Goal: Task Accomplishment & Management: Complete application form

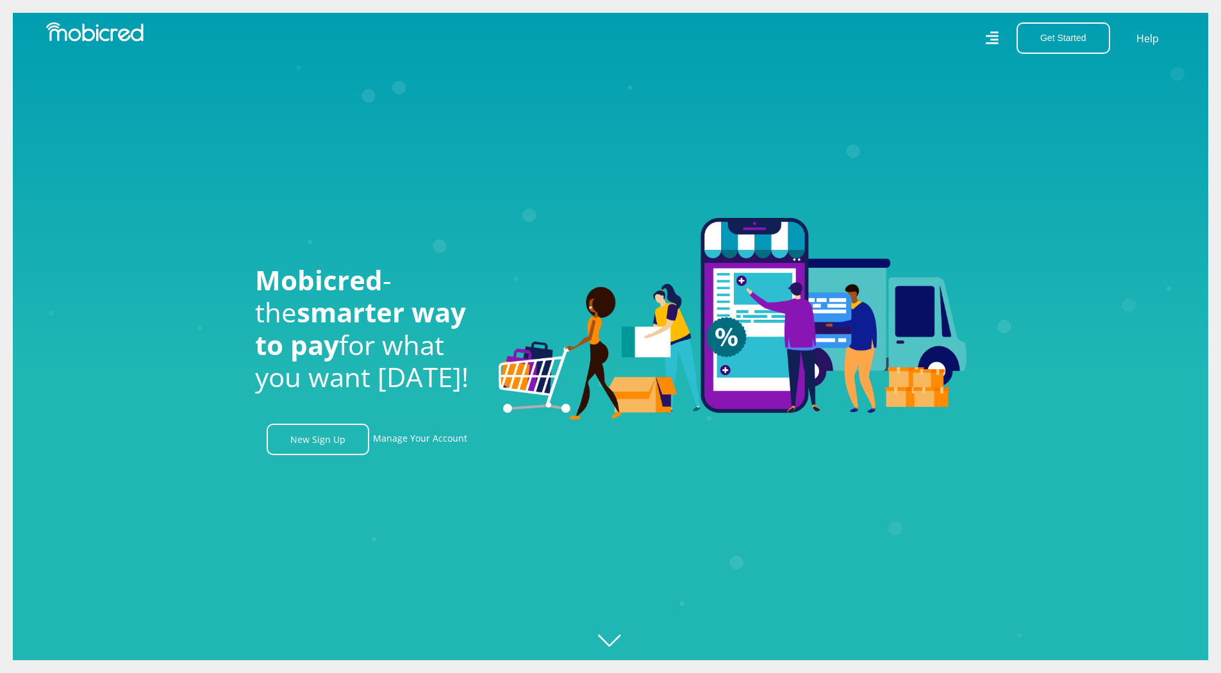
scroll to position [0, 2923]
click at [328, 446] on link "New Sign Up" at bounding box center [318, 439] width 103 height 31
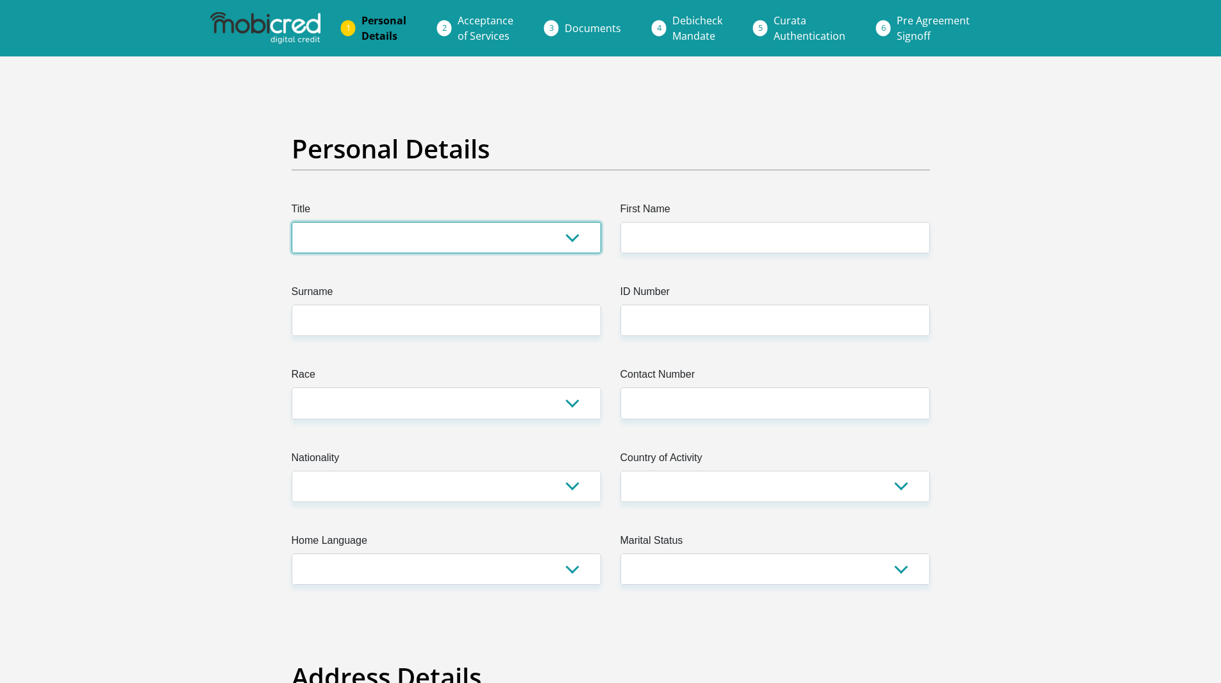
click at [388, 226] on select "Mr Ms Mrs Dr [PERSON_NAME]" at bounding box center [447, 237] width 310 height 31
select select "Mr"
click at [292, 222] on select "Mr Ms Mrs Dr [PERSON_NAME]" at bounding box center [447, 237] width 310 height 31
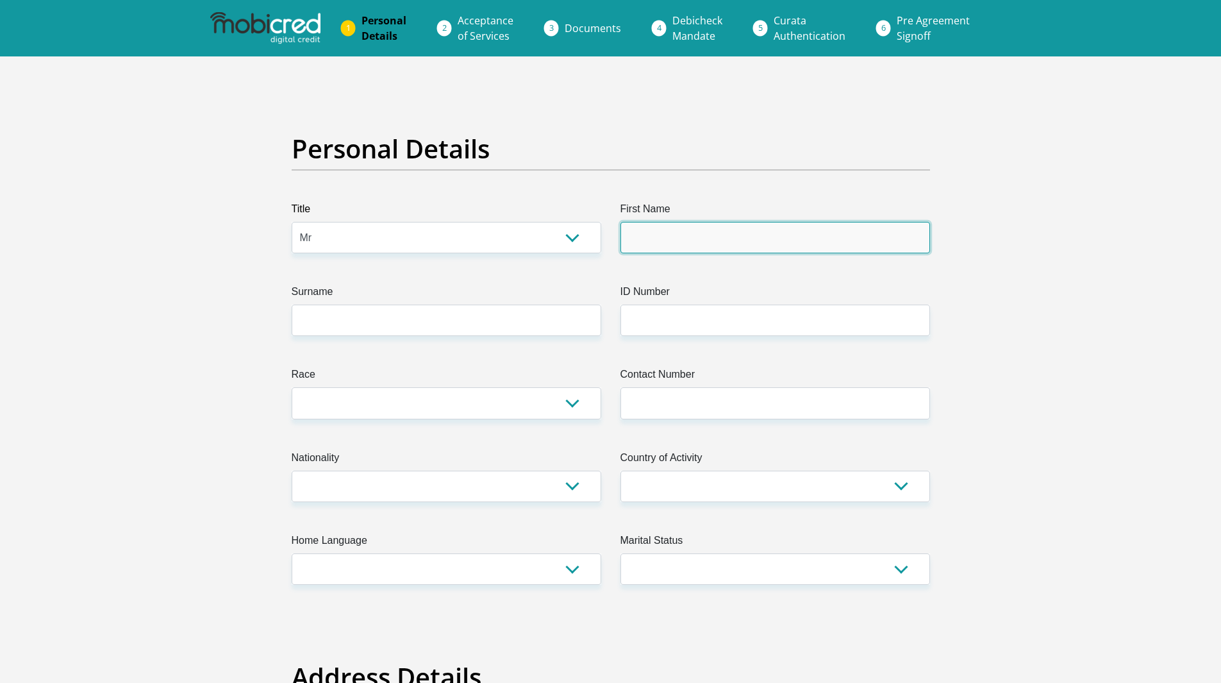
click at [647, 242] on input "First Name" at bounding box center [775, 237] width 310 height 31
type input "FREDDYELLEOT"
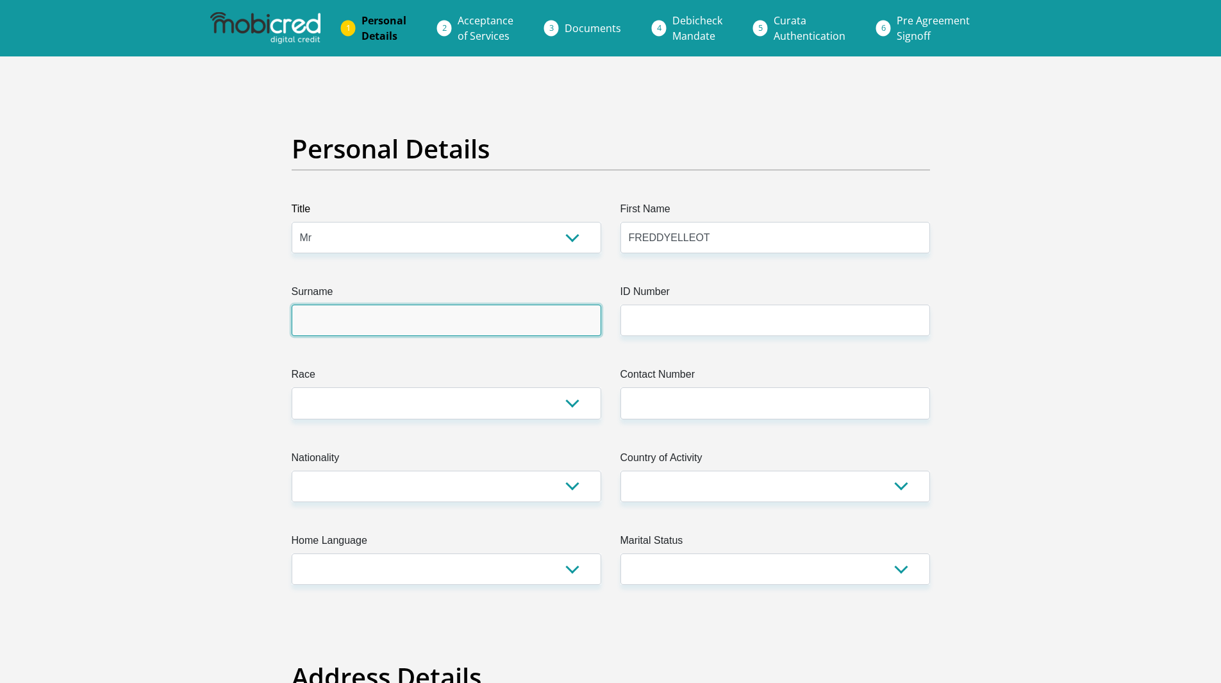
type input "MOKWENA"
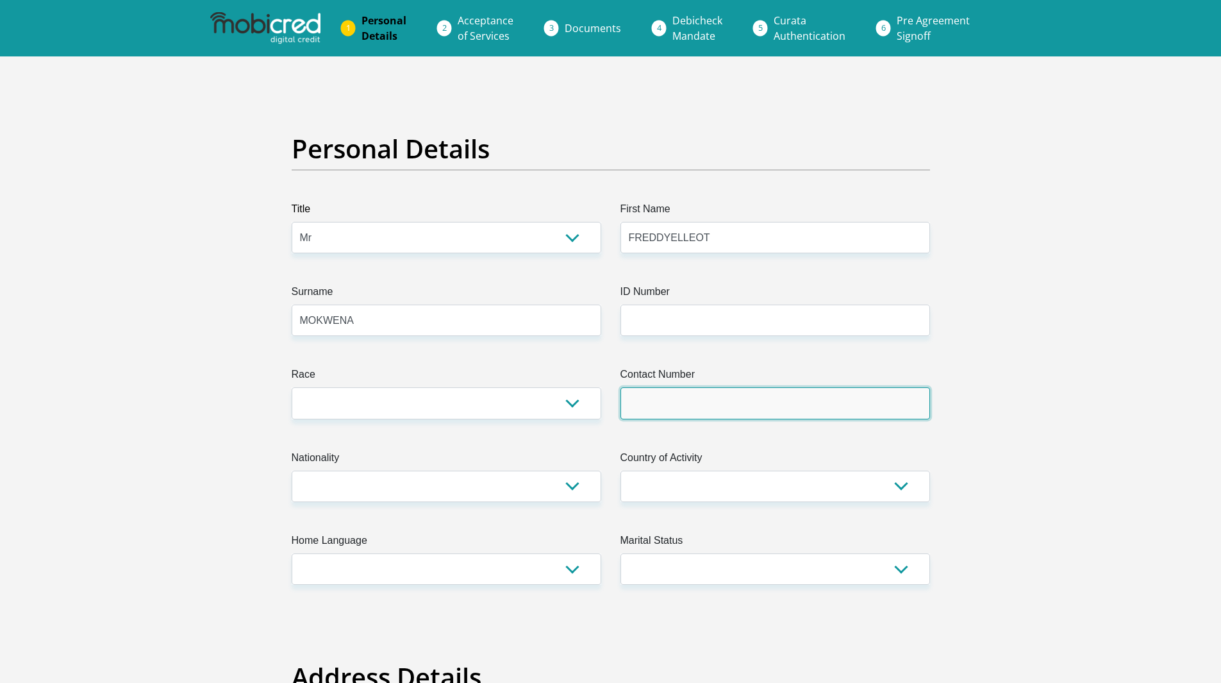
type input "0763523143"
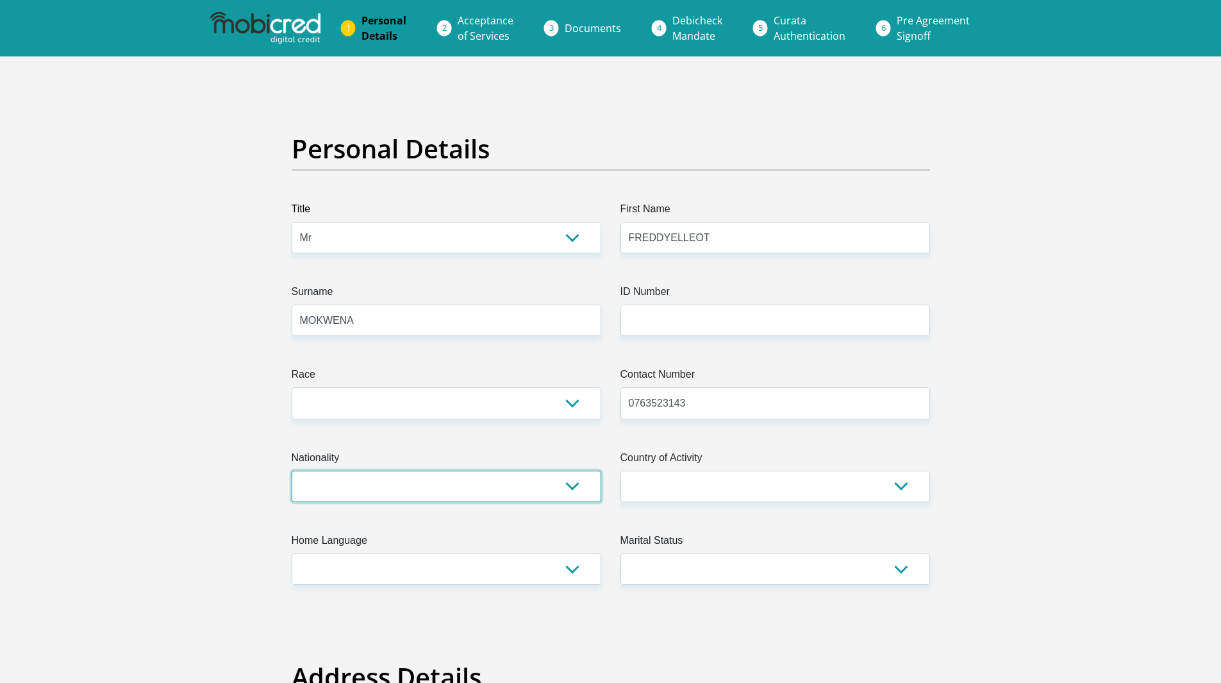
select select "ZAF"
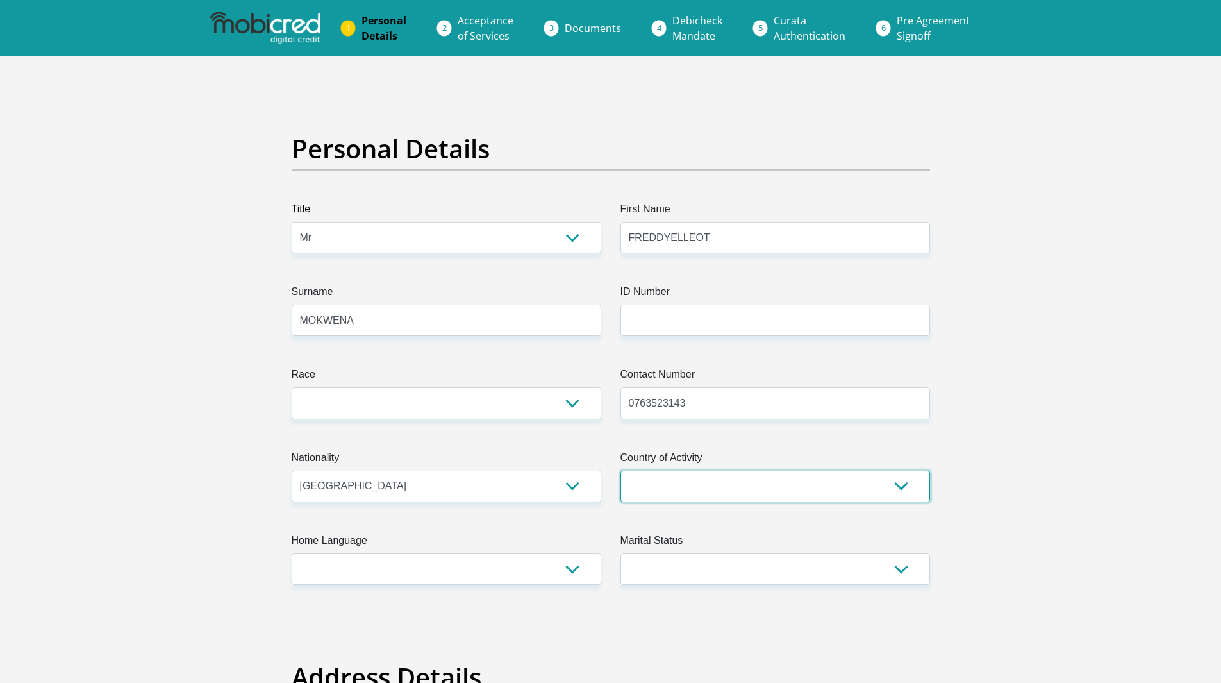
select select "ZAF"
type input "randburg"
type input "[GEOGRAPHIC_DATA]"
type input "2188"
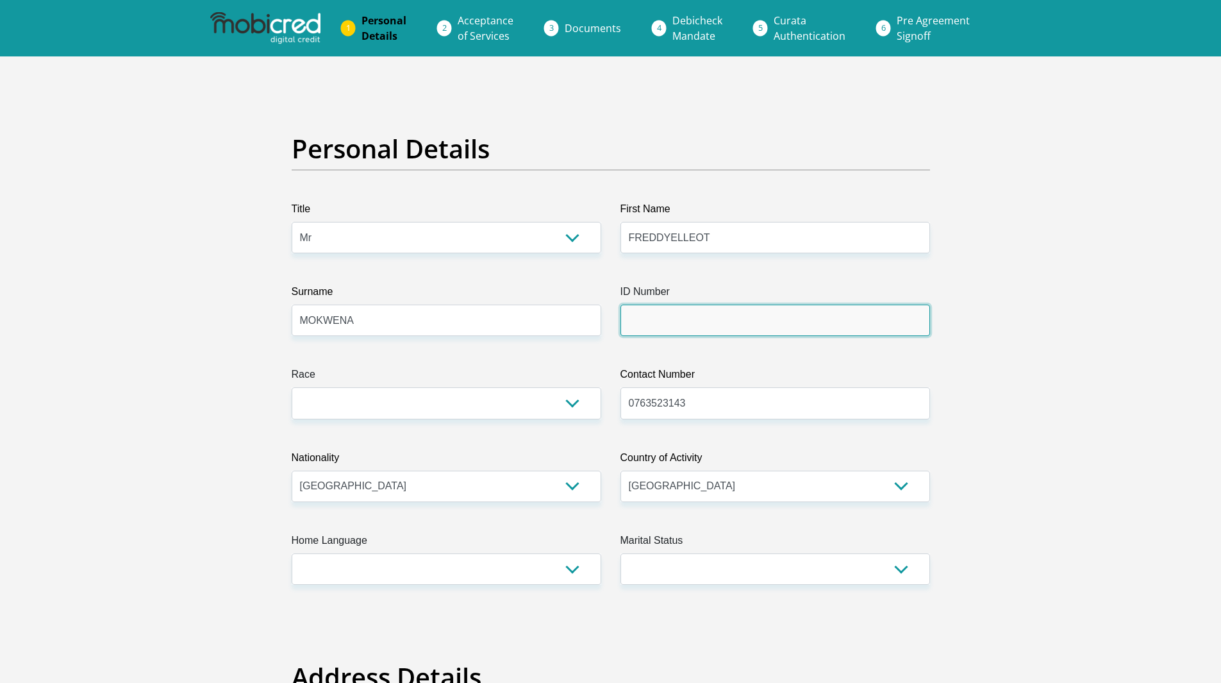
click at [721, 325] on input "ID Number" at bounding box center [775, 319] width 310 height 31
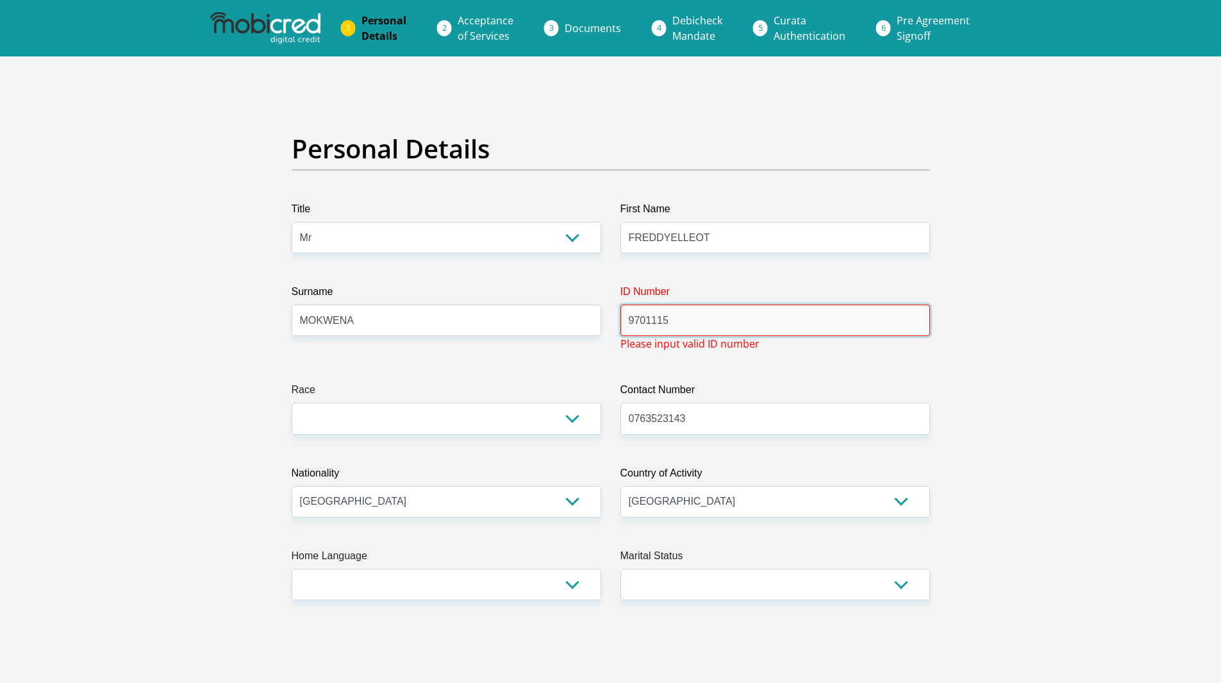
click at [712, 322] on input "9701115" at bounding box center [775, 319] width 310 height 31
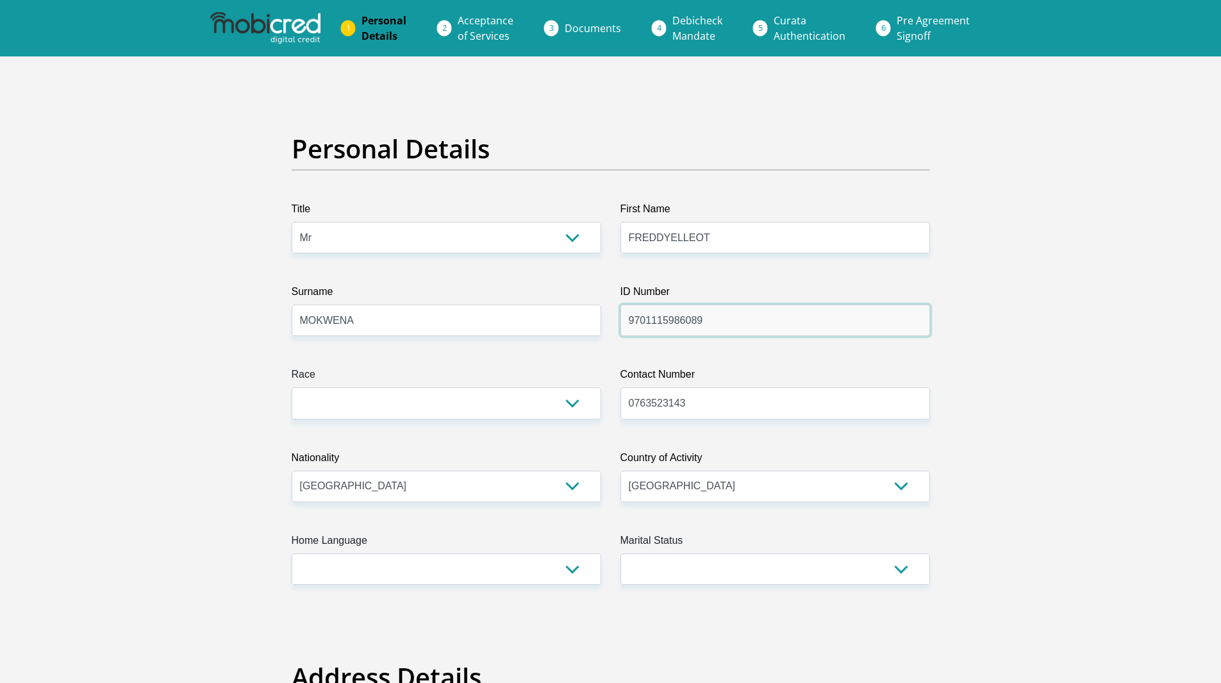
type input "9701115986089"
click at [499, 400] on select "Black Coloured Indian White Other" at bounding box center [447, 402] width 310 height 31
select select "1"
click at [292, 387] on select "Black Coloured Indian White Other" at bounding box center [447, 402] width 310 height 31
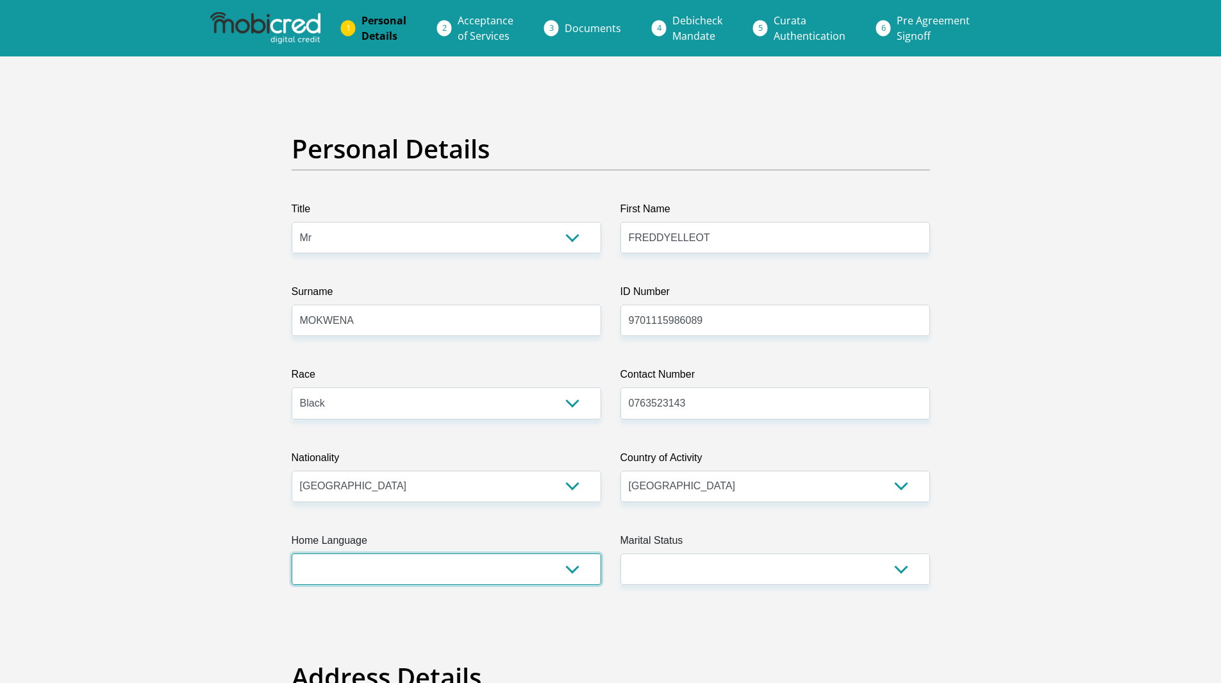
click at [527, 580] on select "Afrikaans English Sepedi South Ndebele Southern Sotho Swati Tsonga Tswana Venda…" at bounding box center [447, 568] width 310 height 31
click at [292, 553] on select "Afrikaans English Sepedi South Ndebele Southern Sotho Swati Tsonga Tswana Venda…" at bounding box center [447, 568] width 310 height 31
click at [437, 563] on select "Afrikaans English Sepedi South Ndebele Southern Sotho Swati Tsonga Tswana Venda…" at bounding box center [447, 568] width 310 height 31
select select "tso"
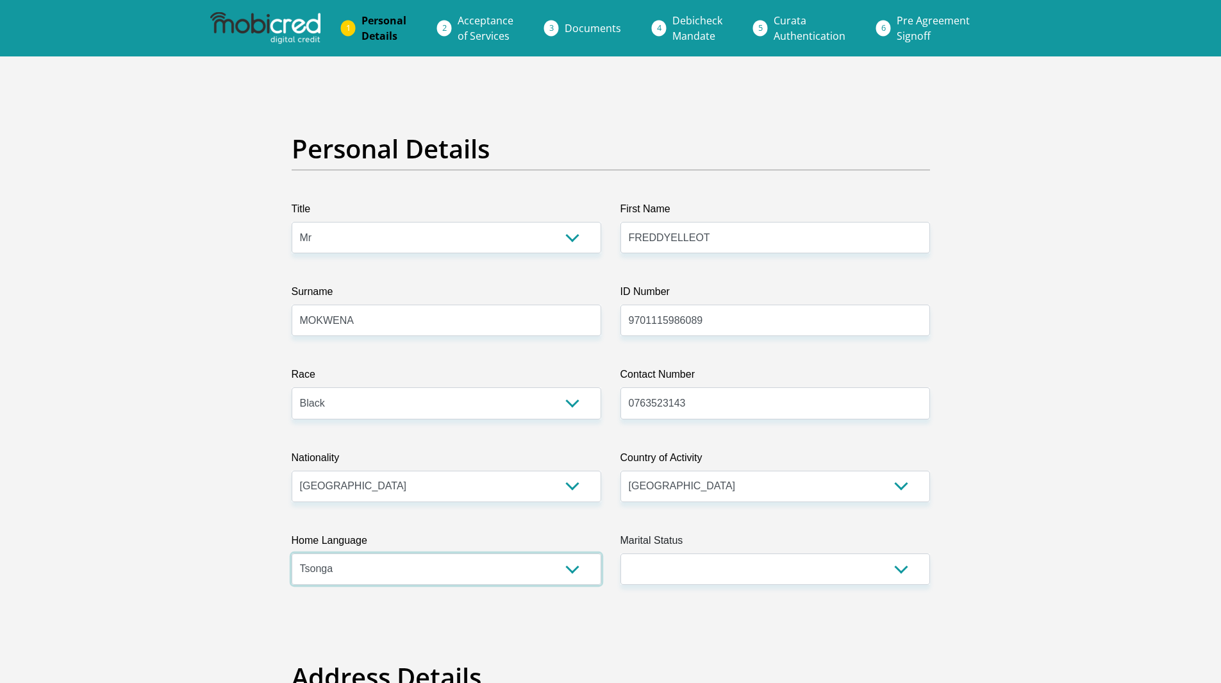
click at [292, 553] on select "Afrikaans English Sepedi South Ndebele Southern Sotho Swati Tsonga Tswana Venda…" at bounding box center [447, 568] width 310 height 31
click at [680, 558] on select "Married ANC Single Divorced Widowed Married COP or Customary Law" at bounding box center [775, 568] width 310 height 31
select select "2"
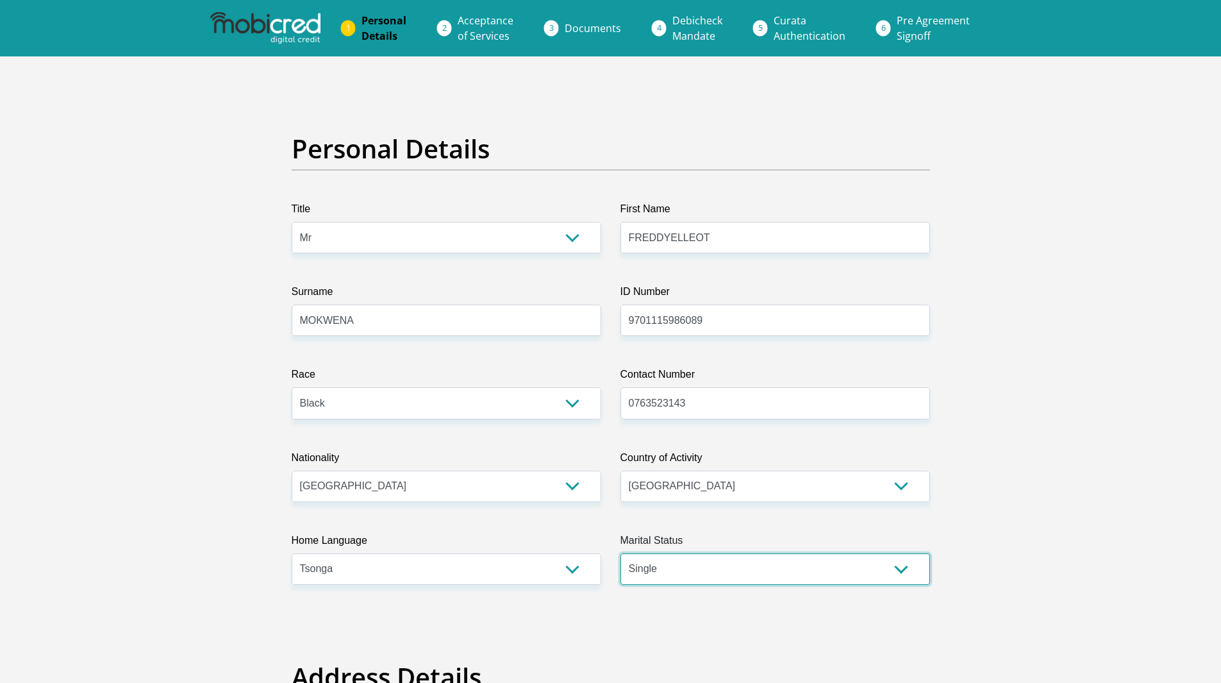
click at [620, 553] on select "Married ANC Single Divorced Widowed Married COP or Customary Law" at bounding box center [775, 568] width 310 height 31
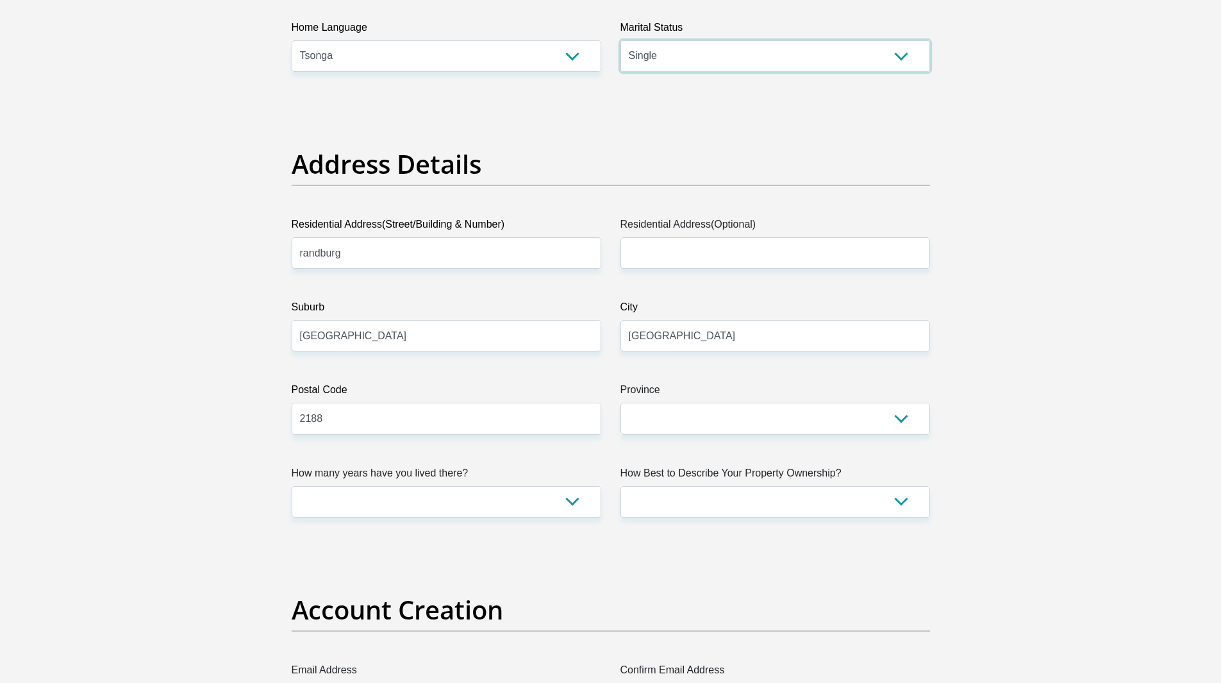
scroll to position [615, 0]
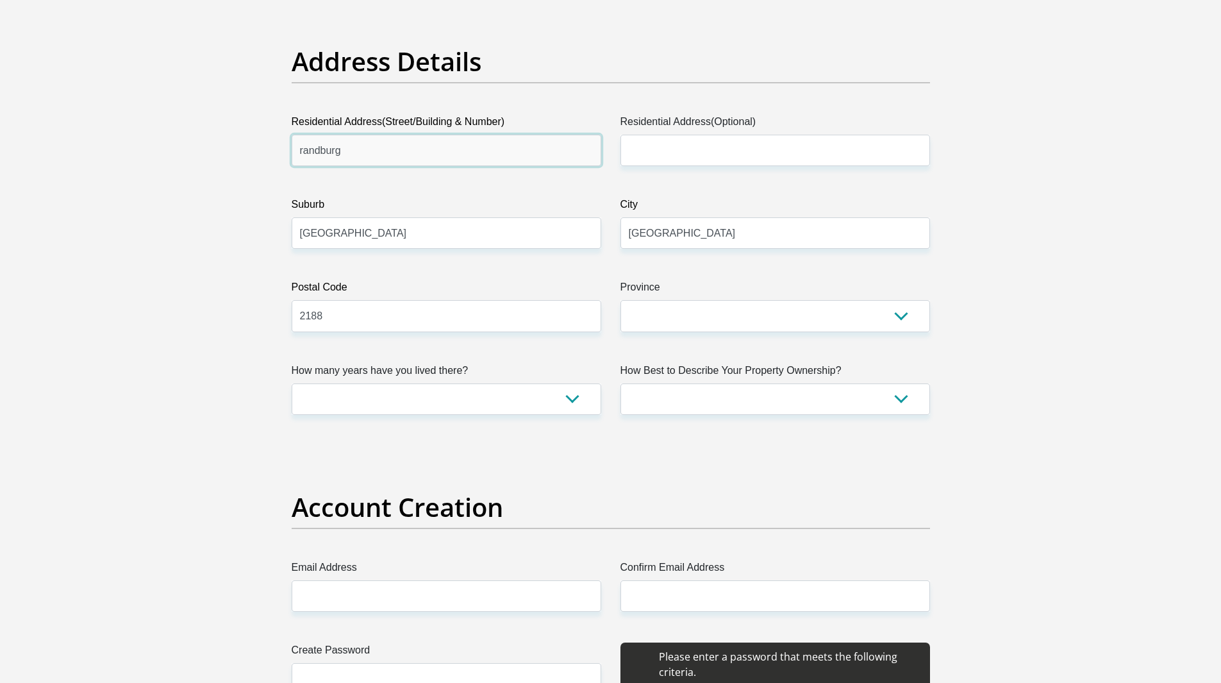
click at [456, 153] on input "randburg" at bounding box center [447, 150] width 310 height 31
type input "r"
type input "[STREET_ADDRESS]"
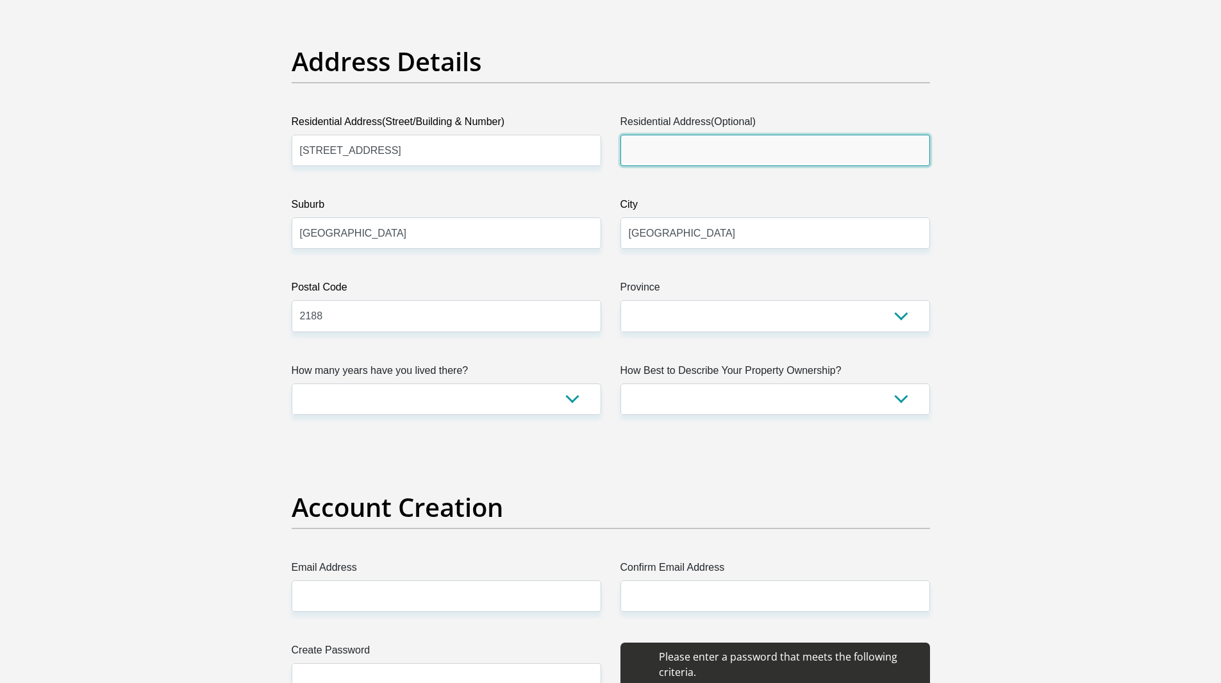
click at [669, 149] on input "Residential Address(Optional)" at bounding box center [775, 150] width 310 height 31
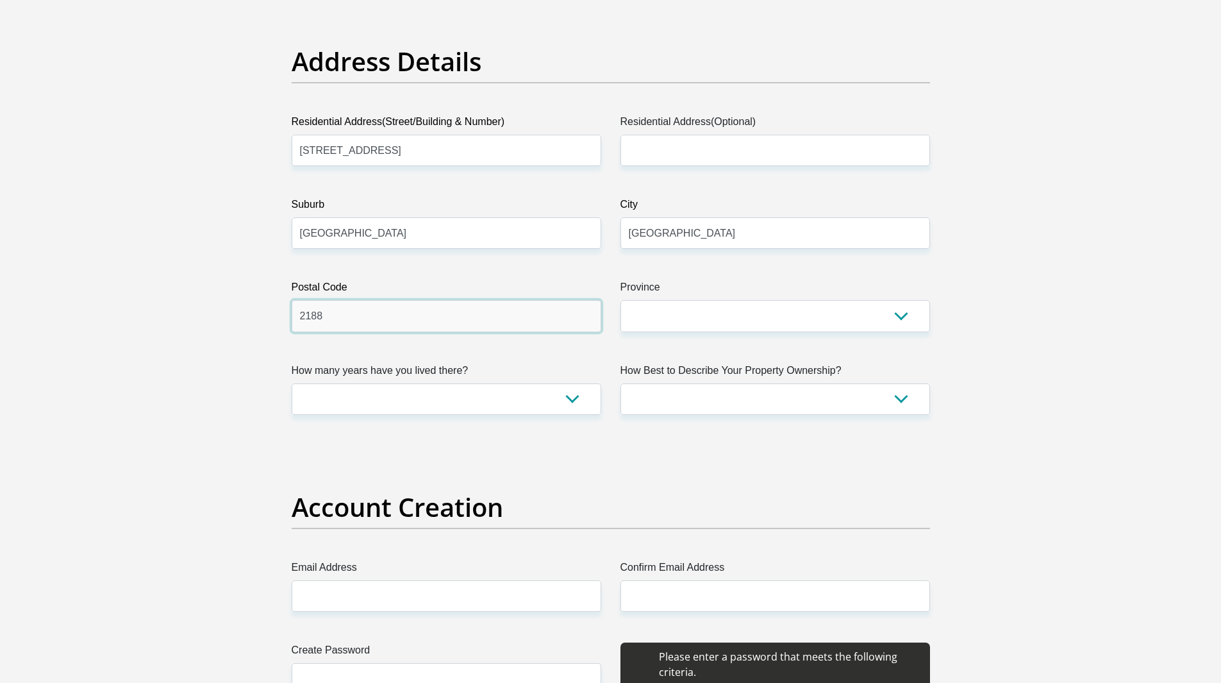
click at [516, 311] on input "2188" at bounding box center [447, 315] width 310 height 31
type input "2"
type input "1804"
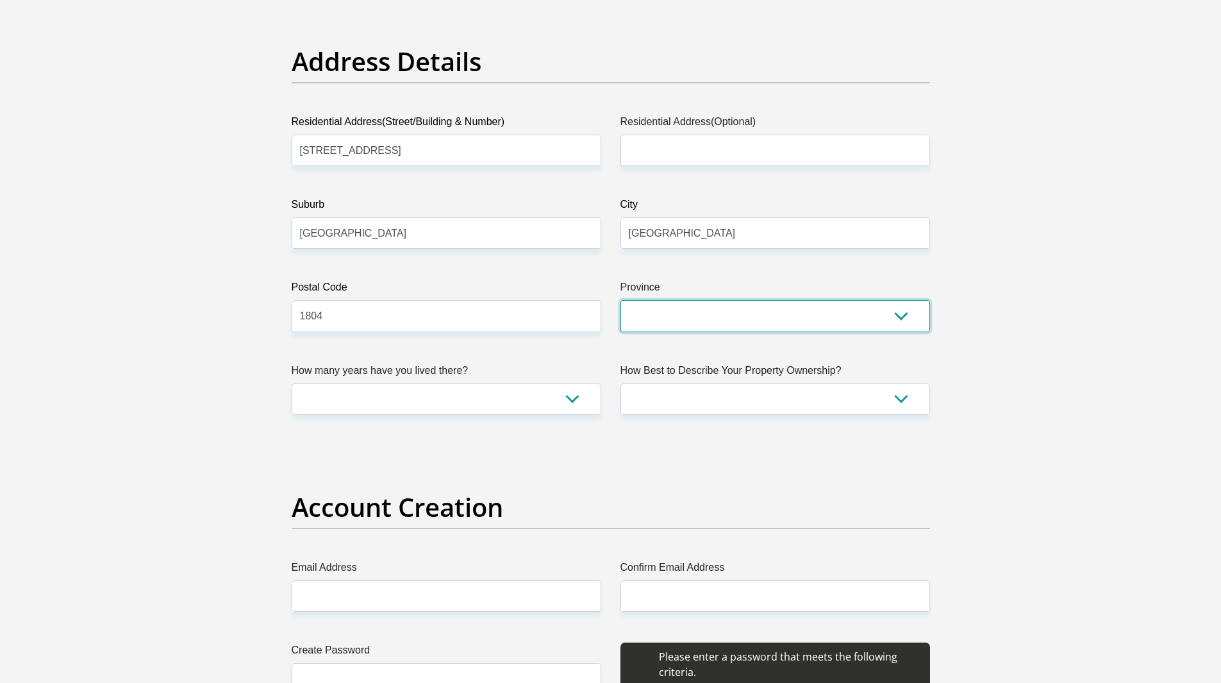
click at [762, 322] on select "Eastern Cape Free State [GEOGRAPHIC_DATA] [GEOGRAPHIC_DATA][DATE] [GEOGRAPHIC_D…" at bounding box center [775, 315] width 310 height 31
select select "Gauteng"
click at [620, 300] on select "Eastern Cape Free State [GEOGRAPHIC_DATA] [GEOGRAPHIC_DATA][DATE] [GEOGRAPHIC_D…" at bounding box center [775, 315] width 310 height 31
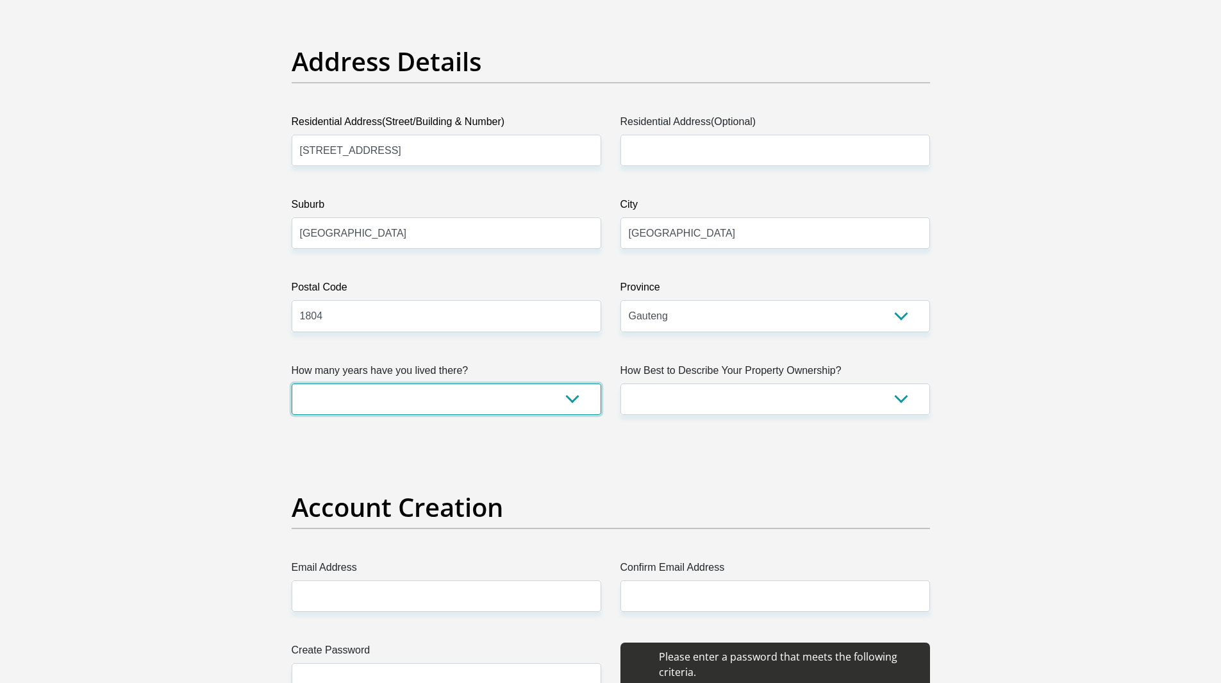
click at [568, 397] on select "less than 1 year 1-3 years 3-5 years 5+ years" at bounding box center [447, 398] width 310 height 31
select select "0"
click at [292, 383] on select "less than 1 year 1-3 years 3-5 years 5+ years" at bounding box center [447, 398] width 310 height 31
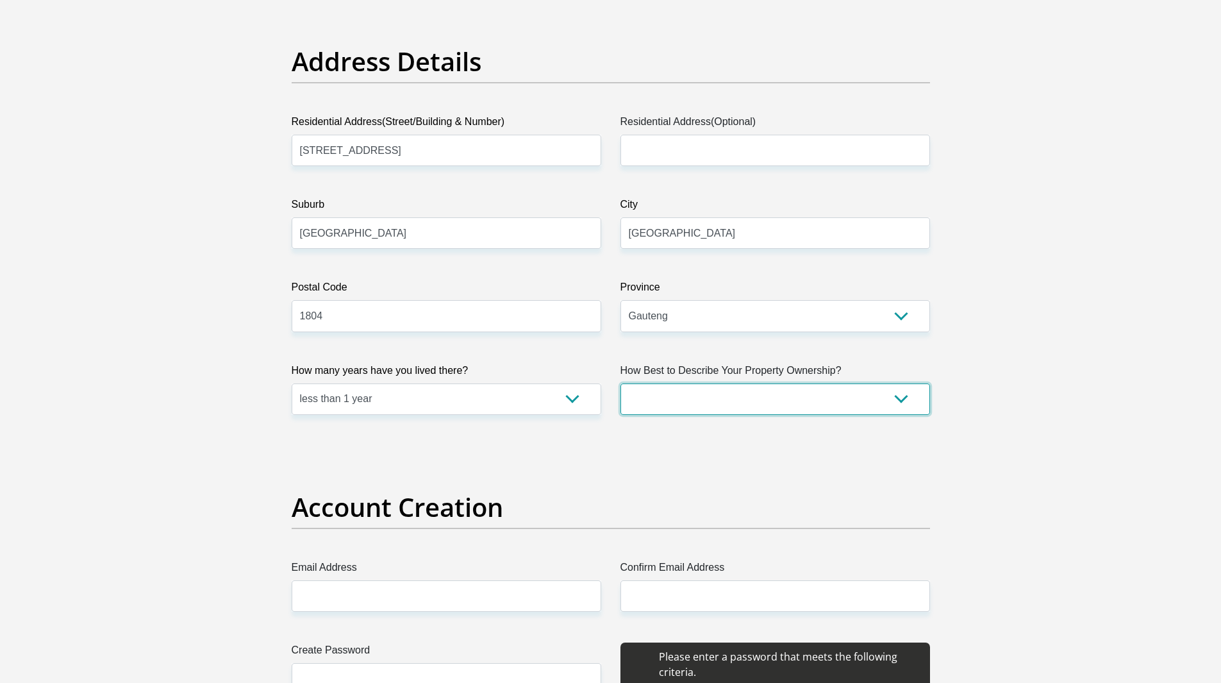
click at [734, 399] on select "Owned Rented Family Owned Company Dwelling" at bounding box center [775, 398] width 310 height 31
select select "Rented"
click at [620, 383] on select "Owned Rented Family Owned Company Dwelling" at bounding box center [775, 398] width 310 height 31
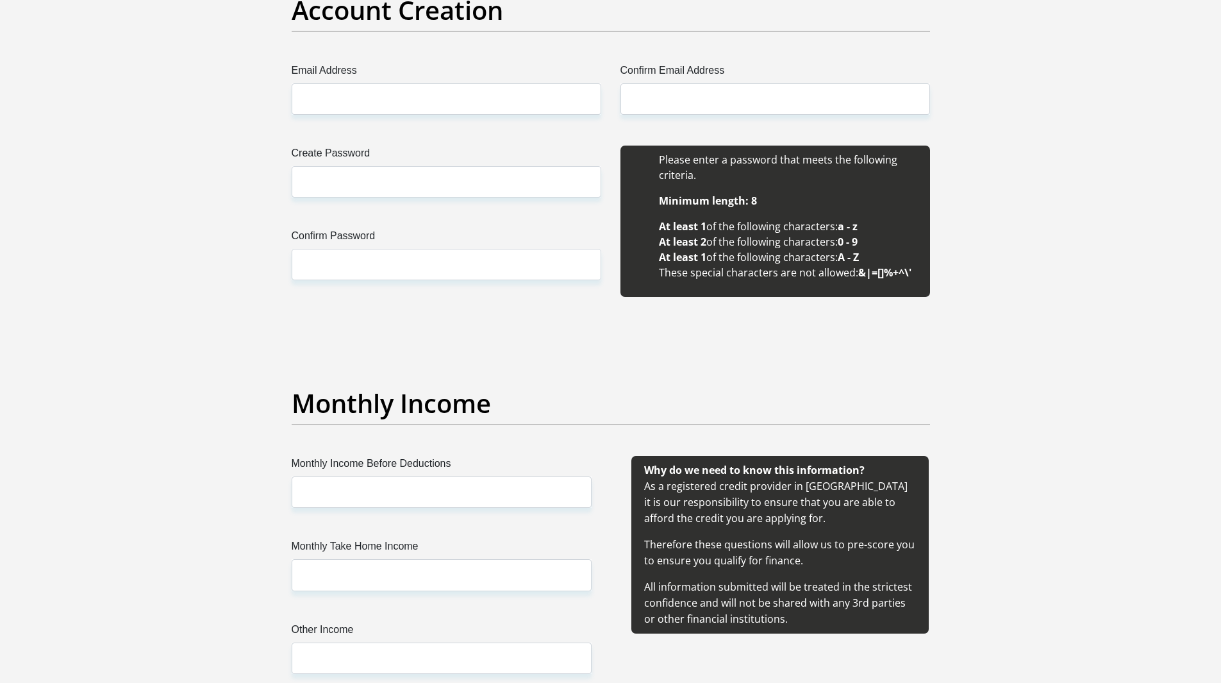
scroll to position [1049, 0]
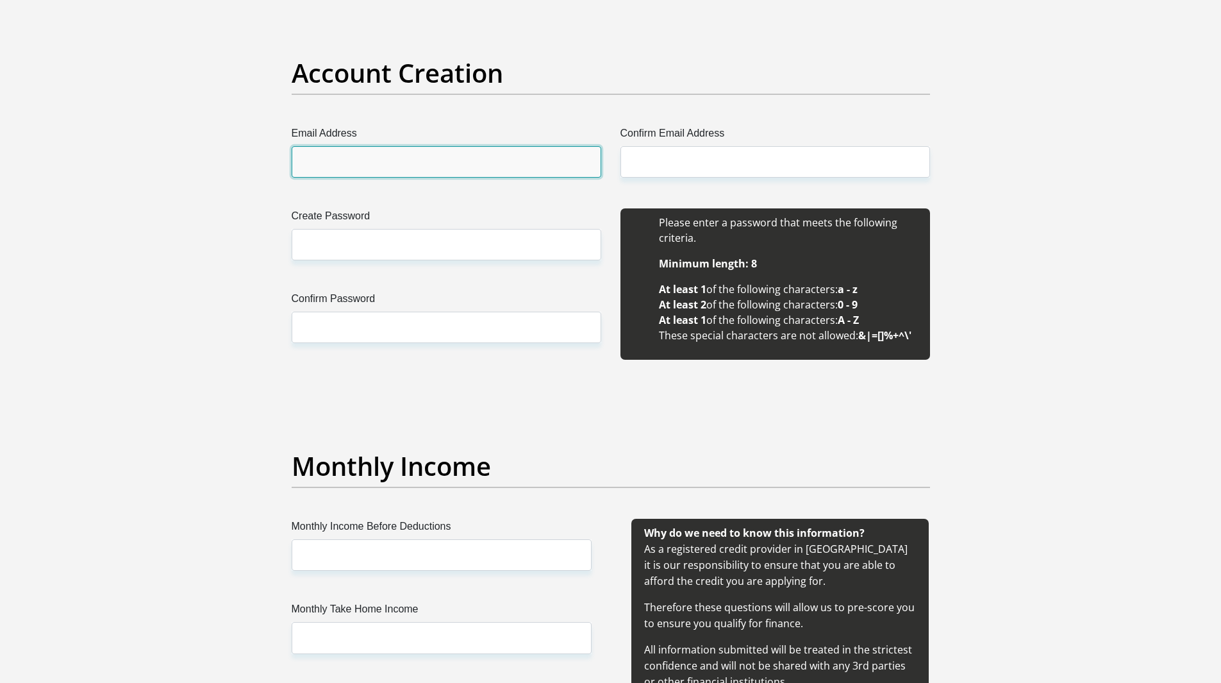
click at [436, 152] on input "Email Address" at bounding box center [447, 161] width 310 height 31
type input "[EMAIL_ADDRESS][DOMAIN_NAME]"
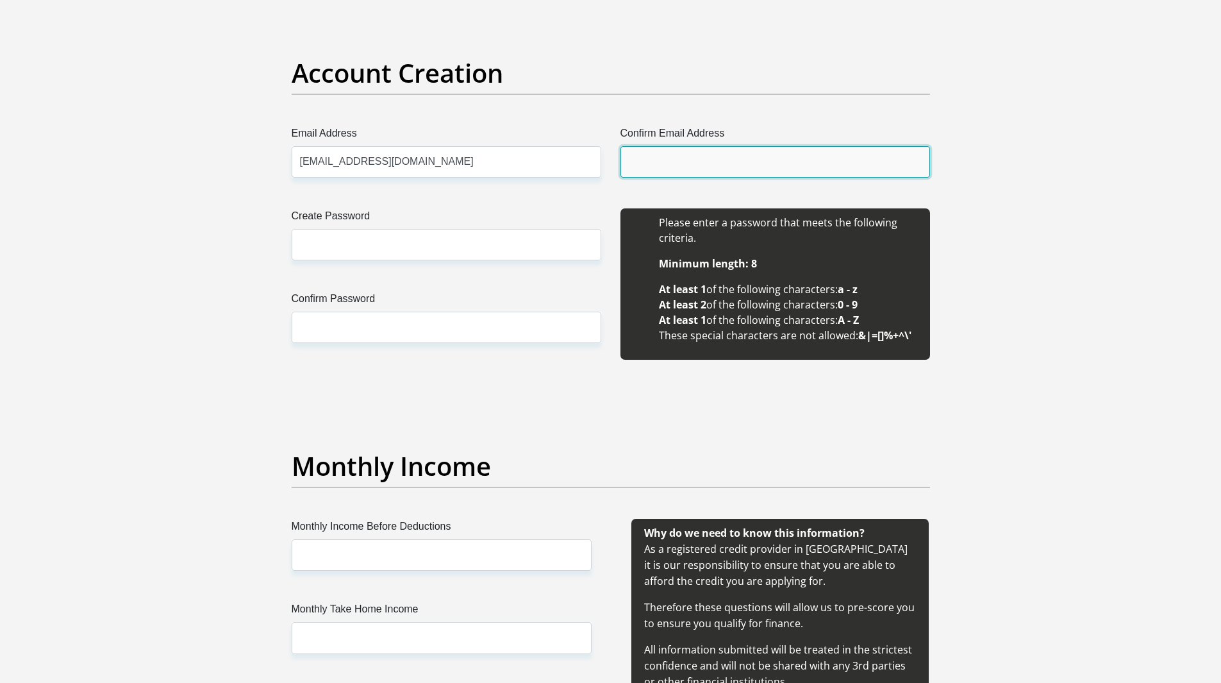
type input "[EMAIL_ADDRESS][DOMAIN_NAME]"
type input "[PERSON_NAME]"
type input "MOKWENA"
type input "0763523143"
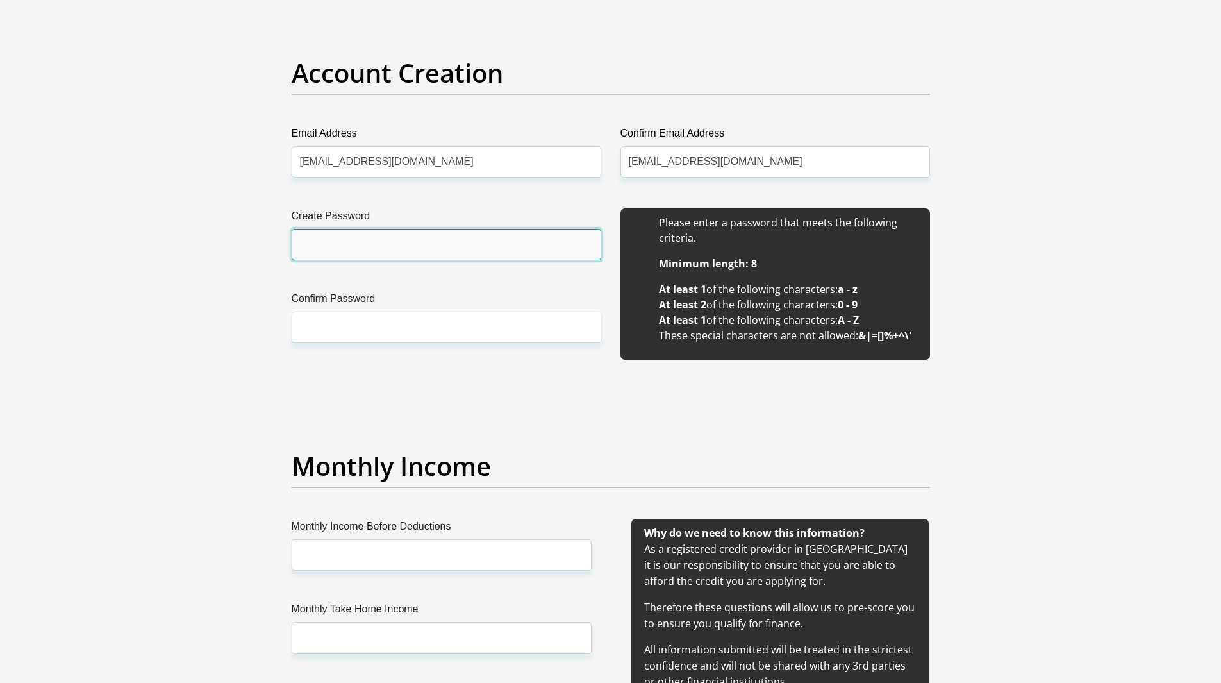
click at [429, 251] on input "Create Password" at bounding box center [447, 244] width 310 height 31
type input "CNSPass5299@"
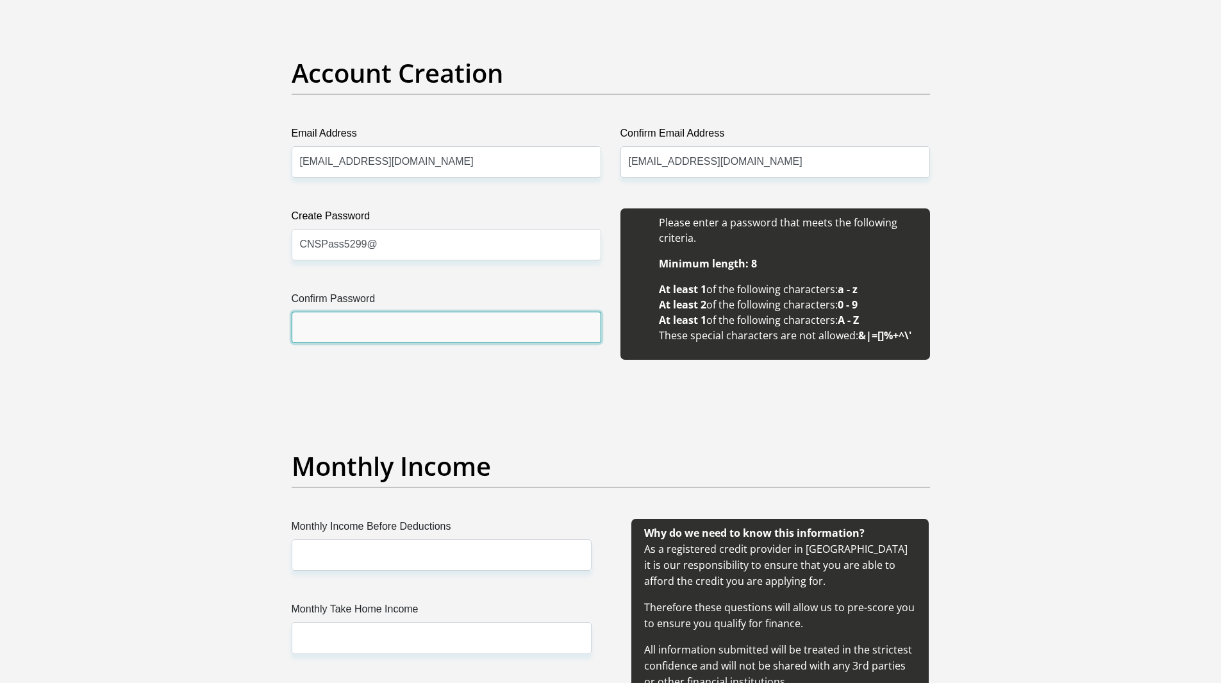
click at [394, 326] on input "Confirm Password" at bounding box center [447, 327] width 310 height 31
type input "CNSPass5299@"
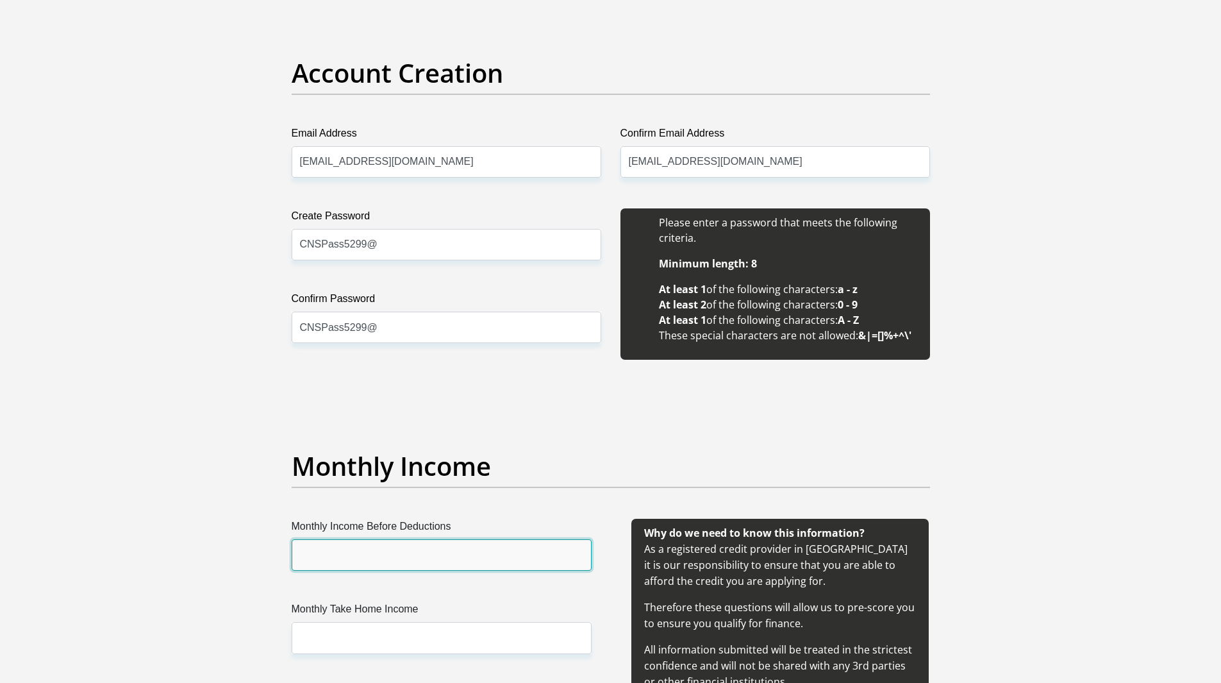
click at [484, 565] on input "Monthly Income Before Deductions" at bounding box center [442, 554] width 300 height 31
type input "21000"
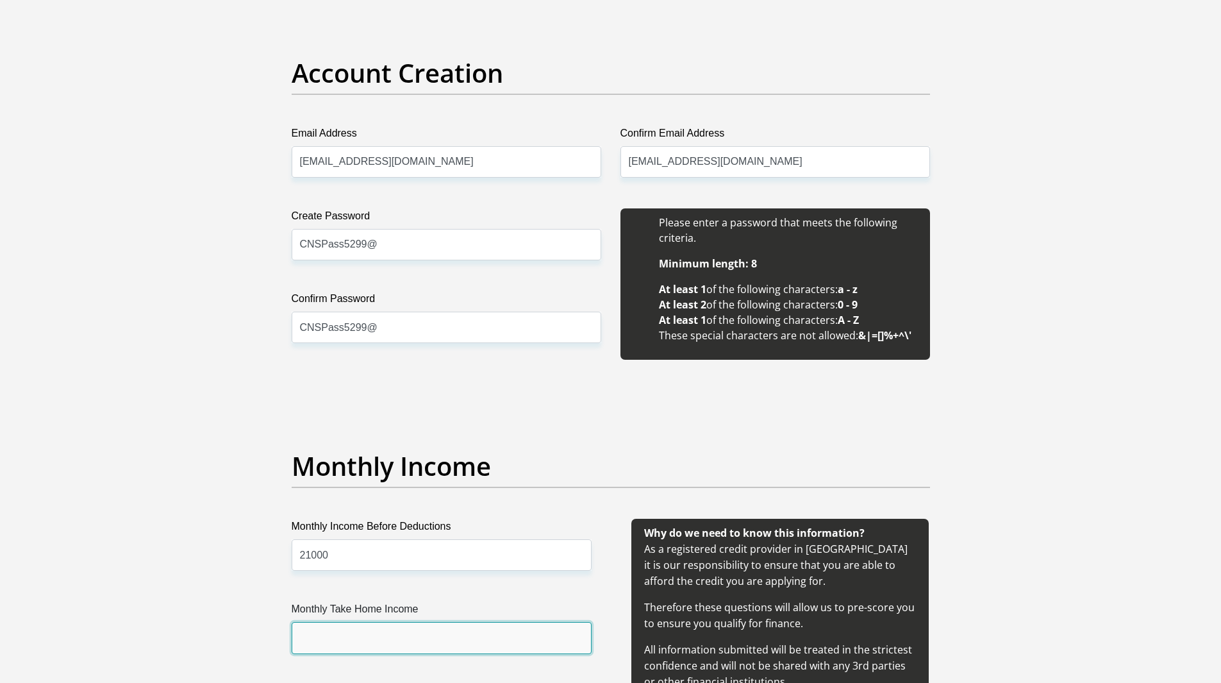
click at [458, 630] on input "Monthly Take Home Income" at bounding box center [442, 637] width 300 height 31
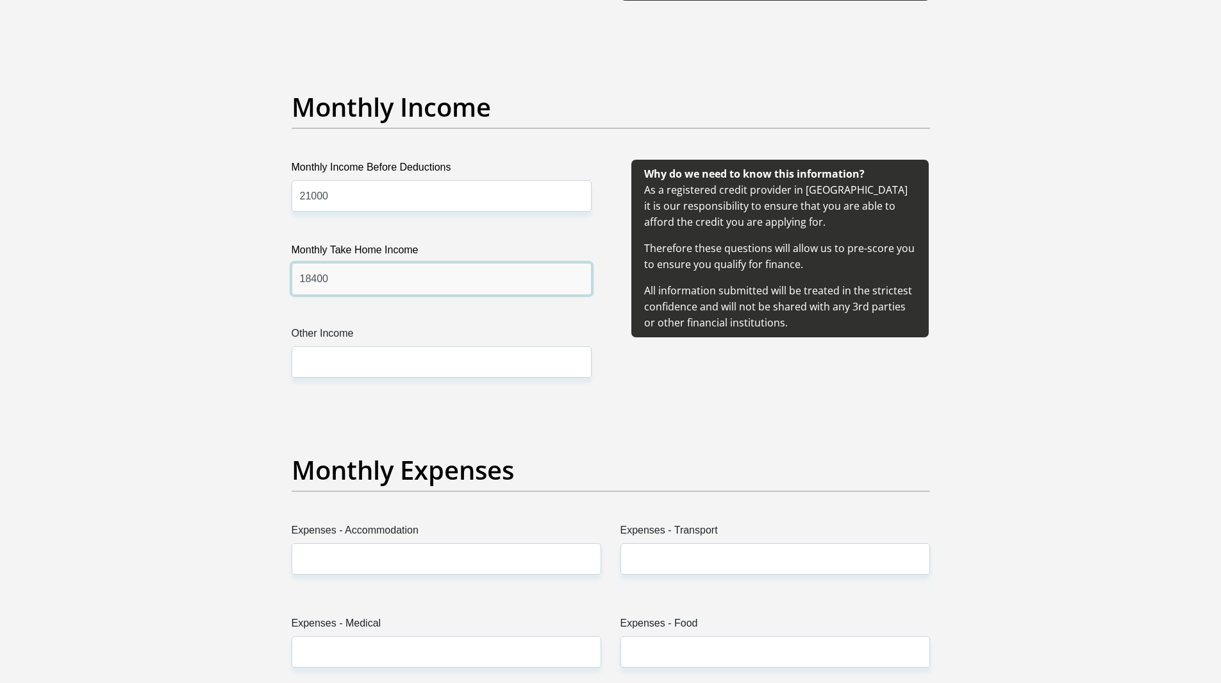
scroll to position [1442, 0]
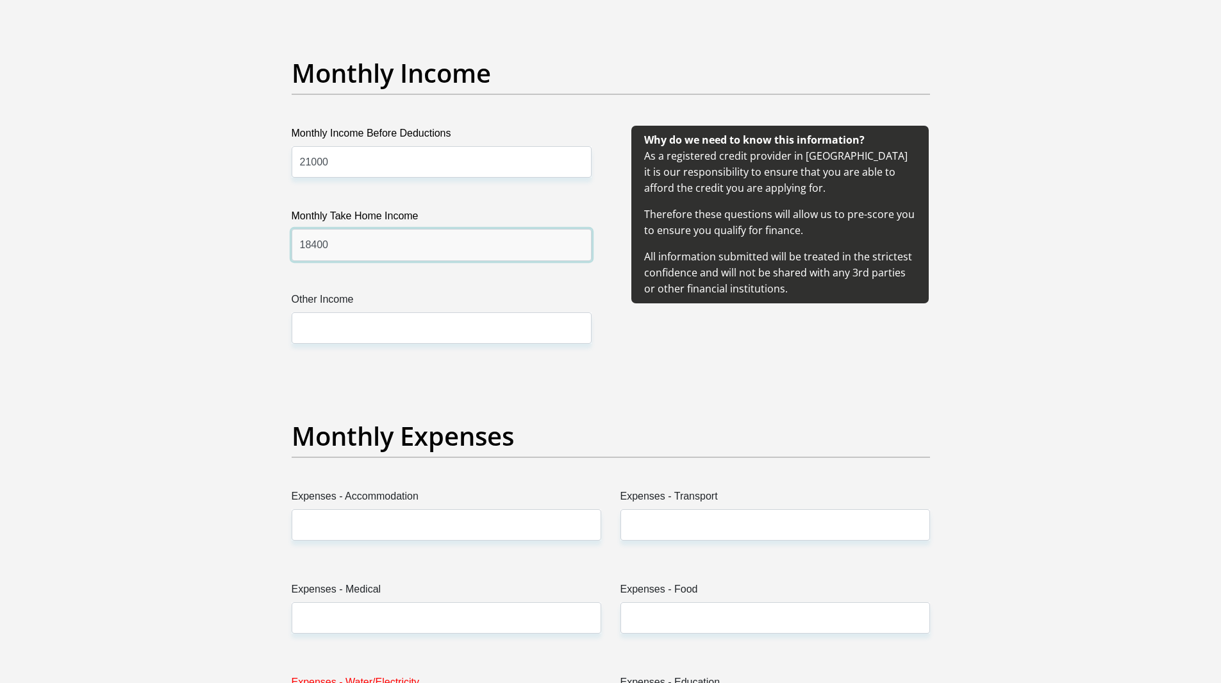
type input "18400"
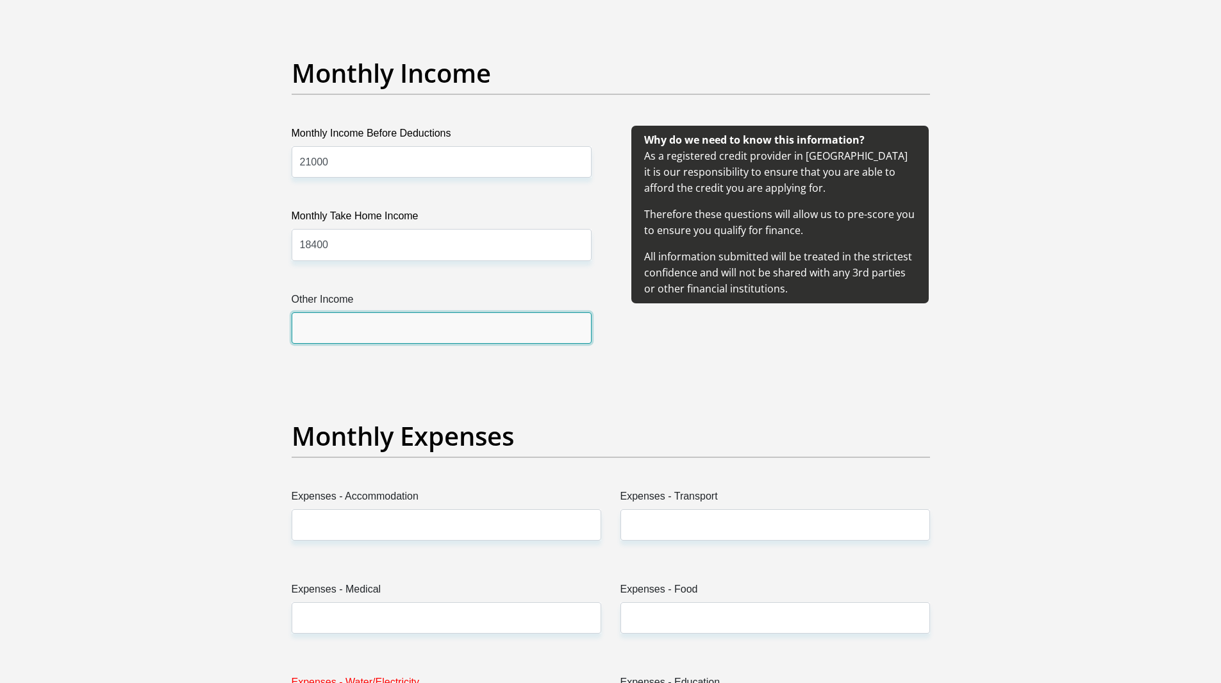
click at [512, 331] on input "Other Income" at bounding box center [442, 327] width 300 height 31
type input "0"
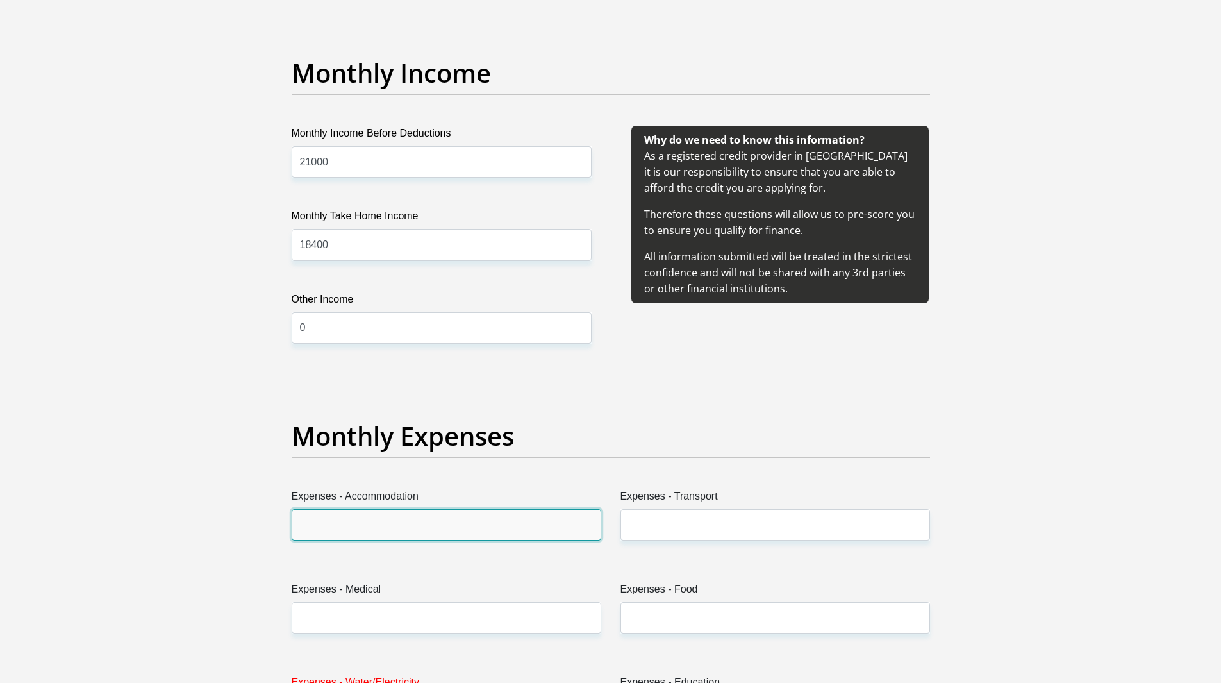
click at [465, 533] on input "Expenses - Accommodation" at bounding box center [447, 524] width 310 height 31
type input "3150"
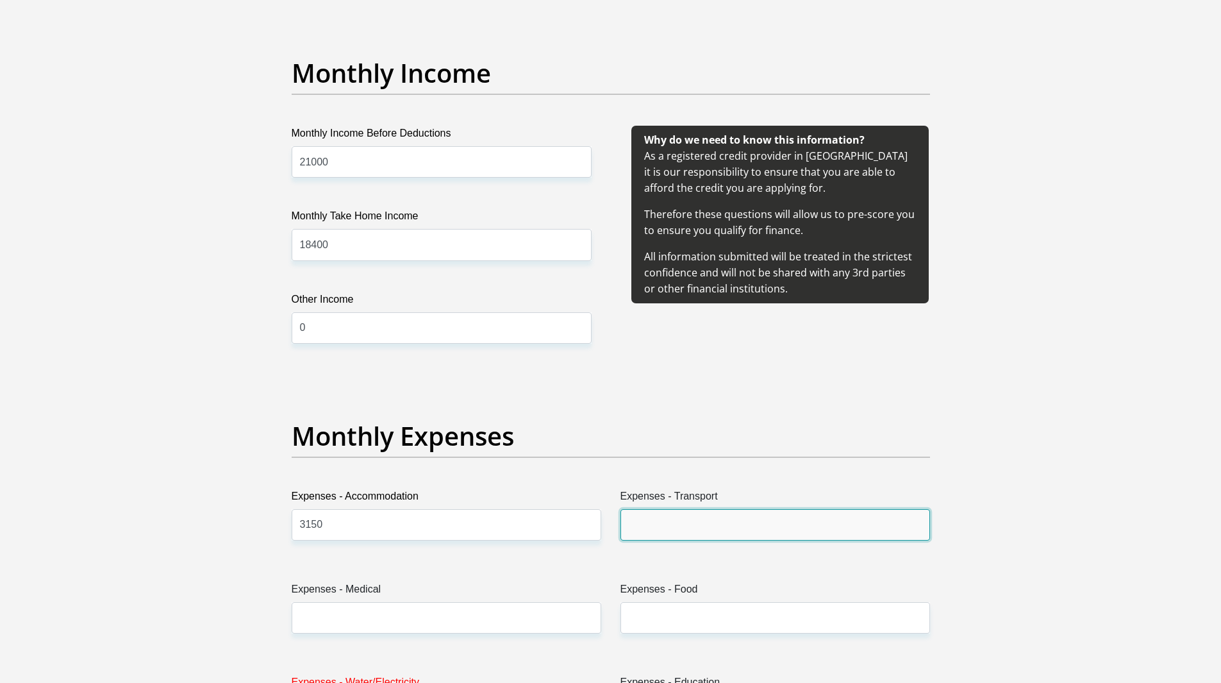
click at [635, 536] on input "Expenses - Transport" at bounding box center [775, 524] width 310 height 31
type input "1200"
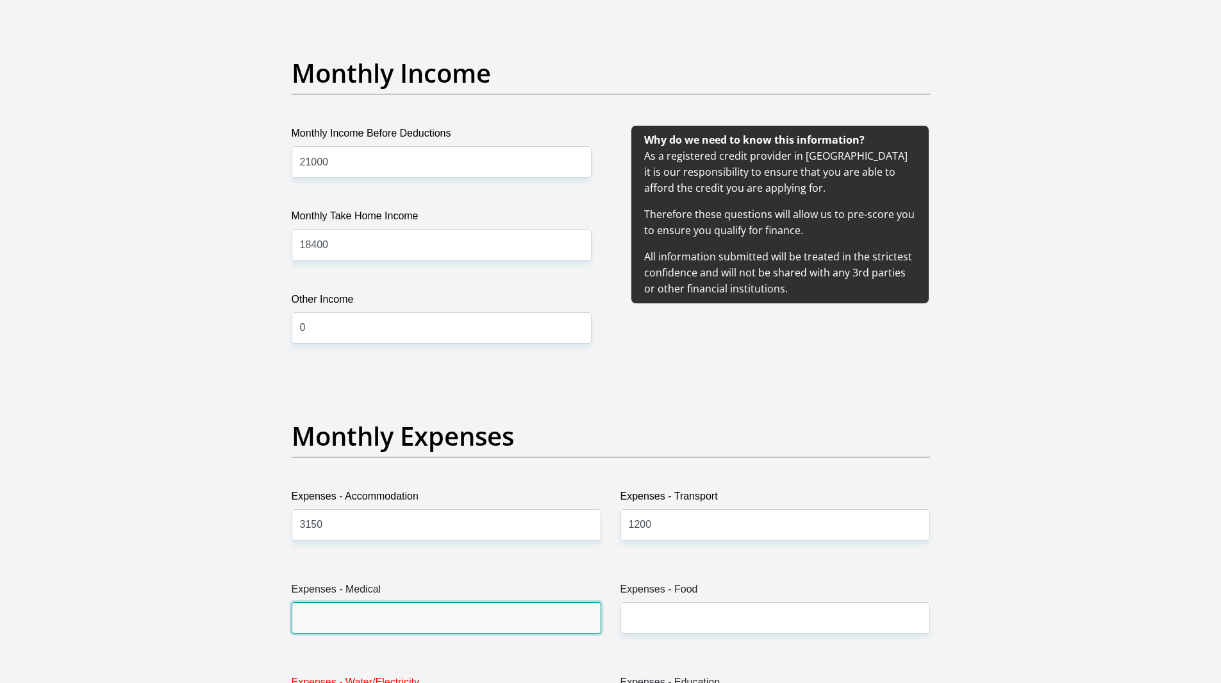
click at [540, 612] on input "Expenses - Medical" at bounding box center [447, 617] width 310 height 31
type input "2700"
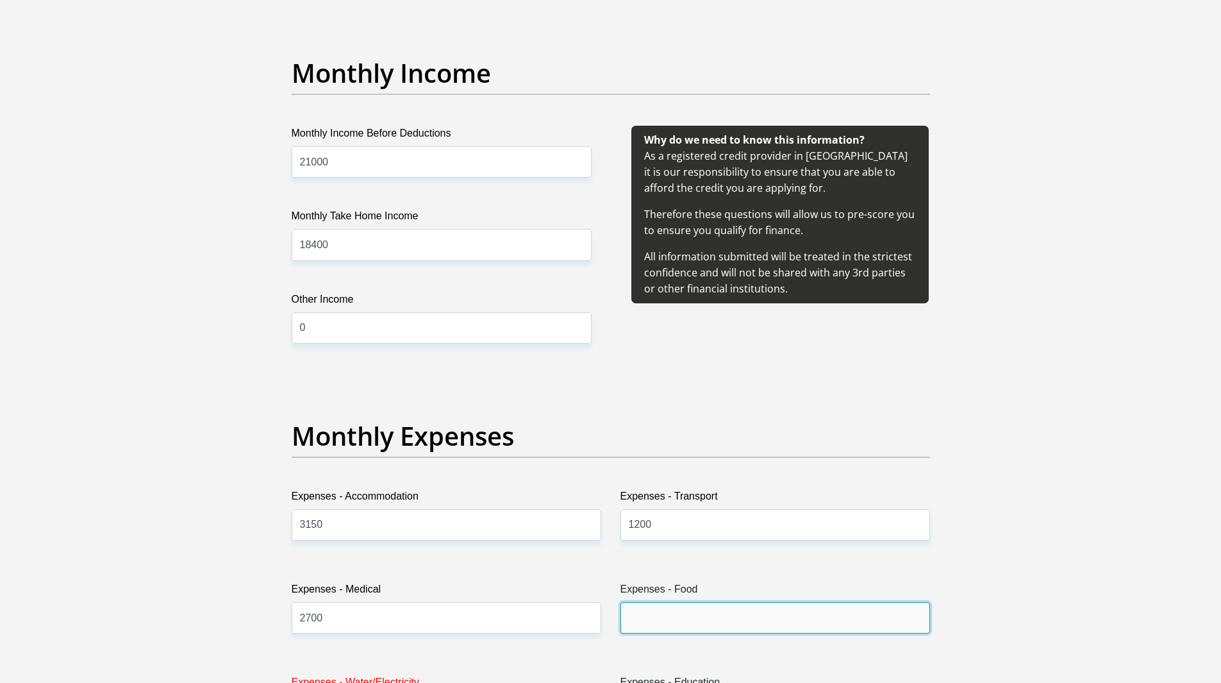
click at [631, 628] on input "Expenses - Food" at bounding box center [775, 617] width 310 height 31
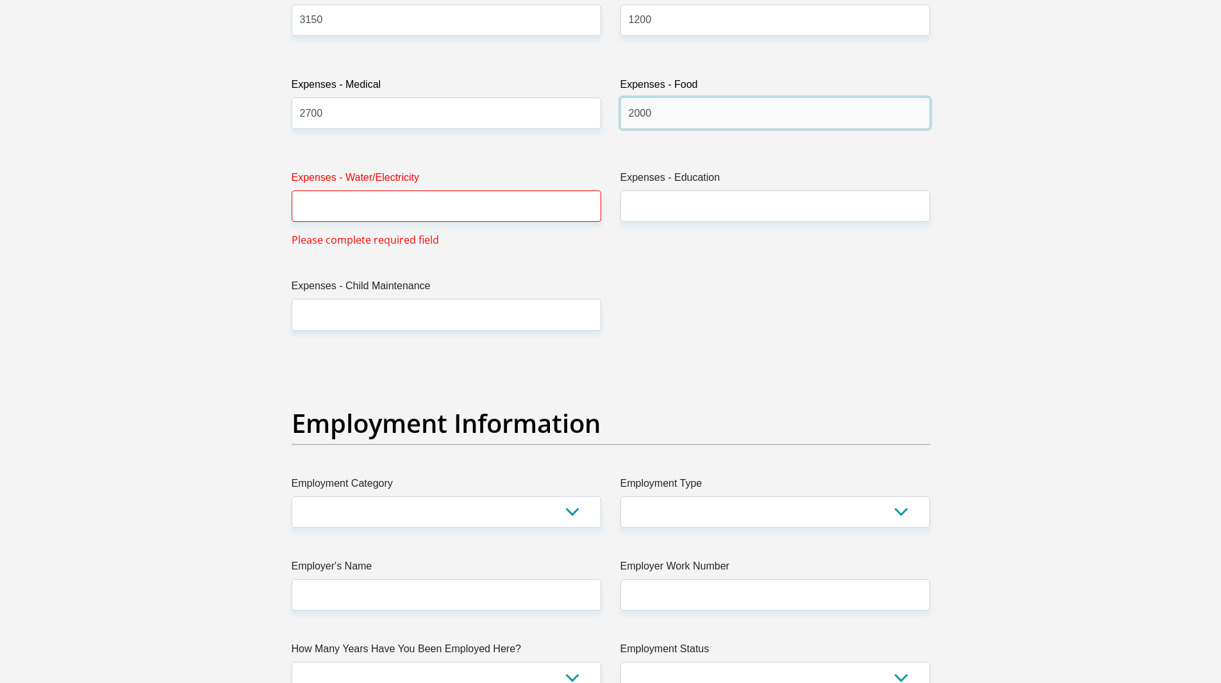
scroll to position [1964, 0]
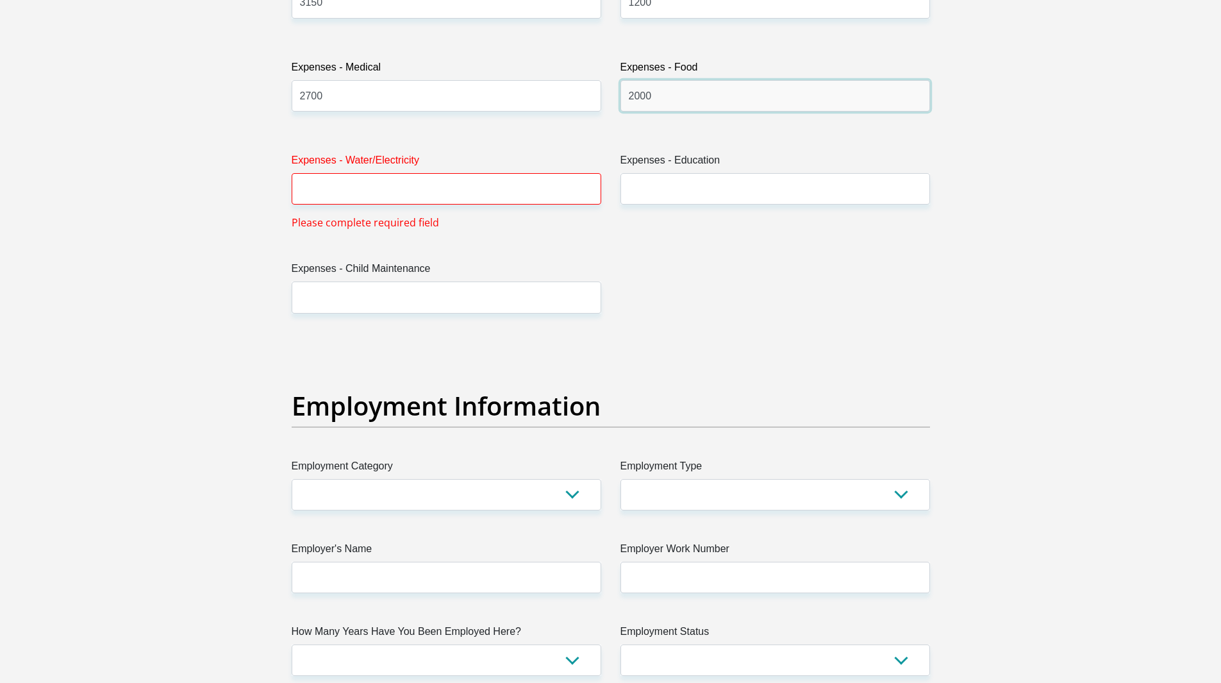
type input "2000"
click at [403, 176] on input "Expenses - Water/Electricity" at bounding box center [447, 188] width 310 height 31
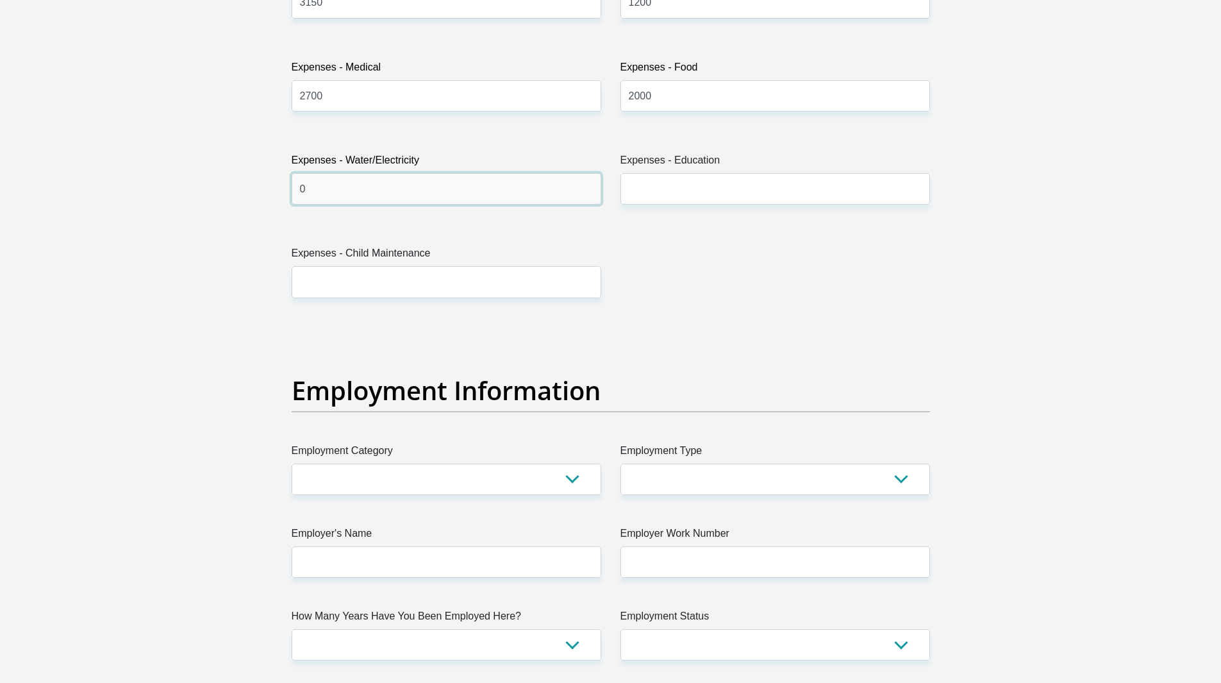
type input "0"
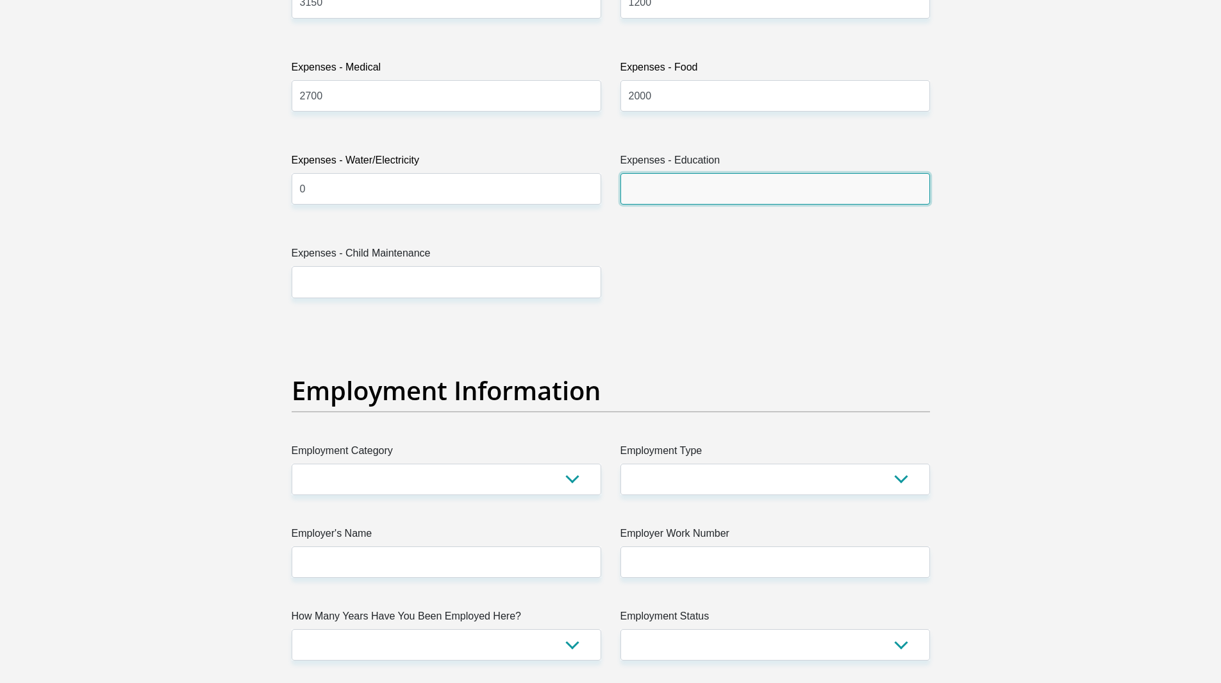
click at [705, 185] on input "Expenses - Education" at bounding box center [775, 188] width 310 height 31
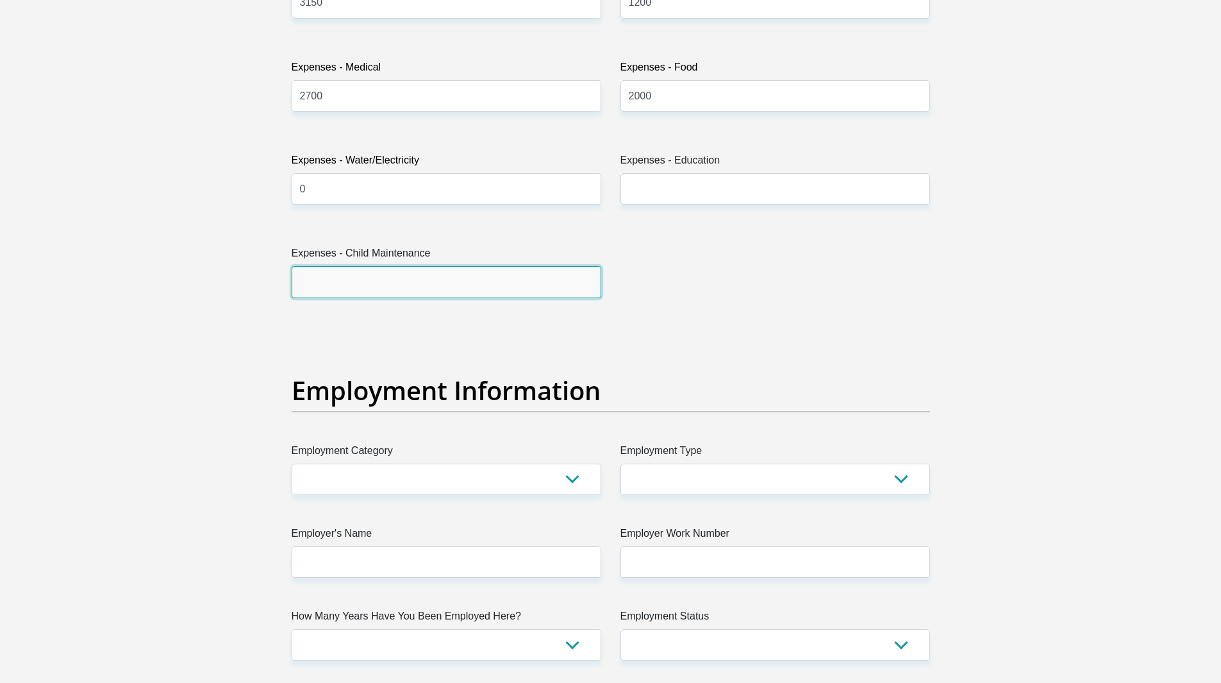
click at [429, 272] on input "Expenses - Child Maintenance" at bounding box center [447, 281] width 310 height 31
type input "250"
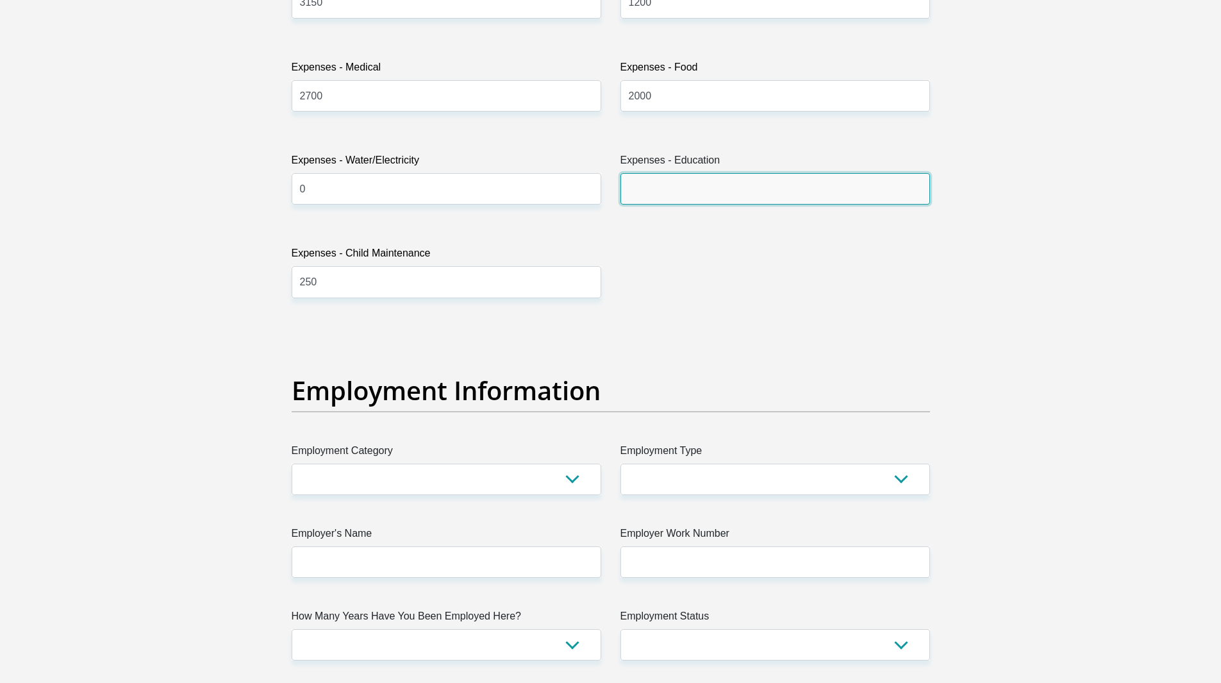
click at [635, 195] on input "Expenses - Education" at bounding box center [775, 188] width 310 height 31
type input "1000"
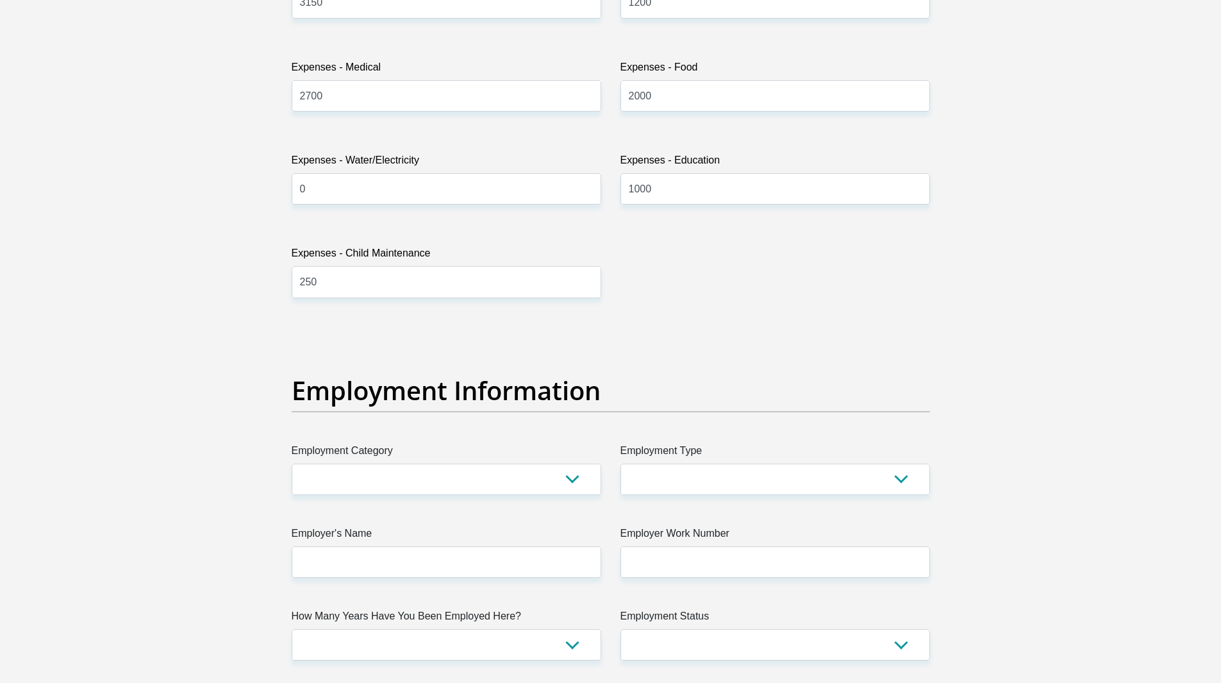
drag, startPoint x: 1219, startPoint y: 417, endPoint x: 1230, endPoint y: 419, distance: 11.8
click at [1220, 419] on html "Personal Details Acceptance of Services Documents Debicheck Mandate Curata Auth…" at bounding box center [610, 335] width 1221 height 4598
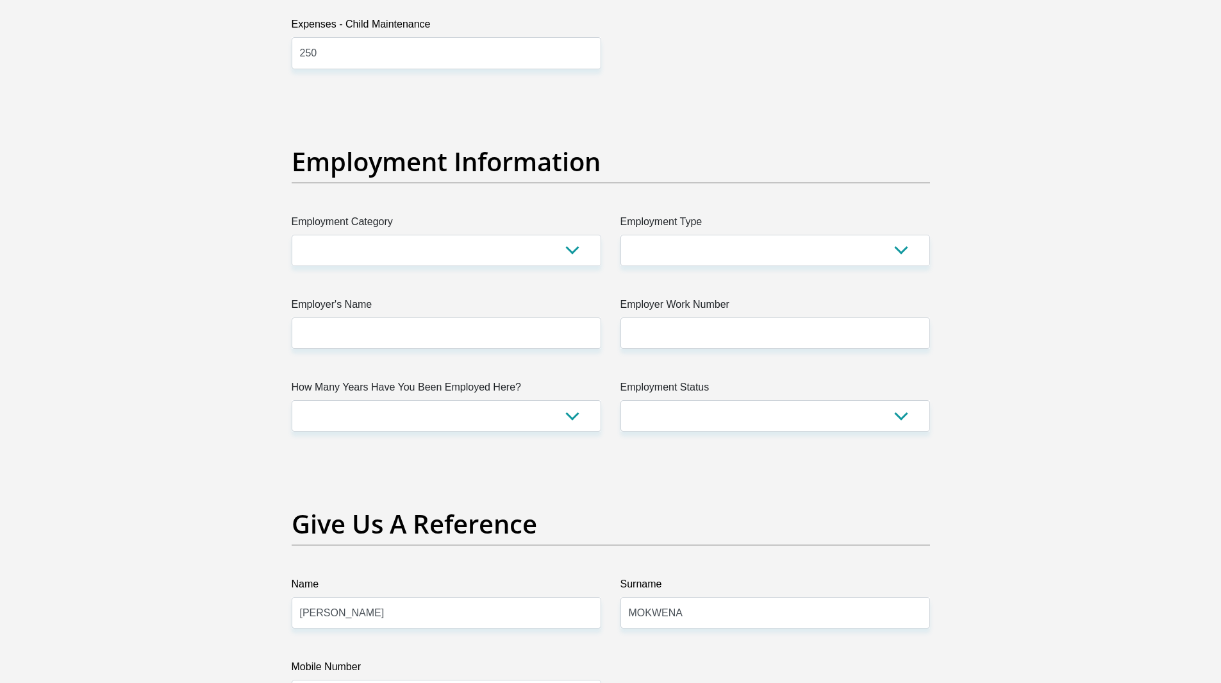
scroll to position [2176, 0]
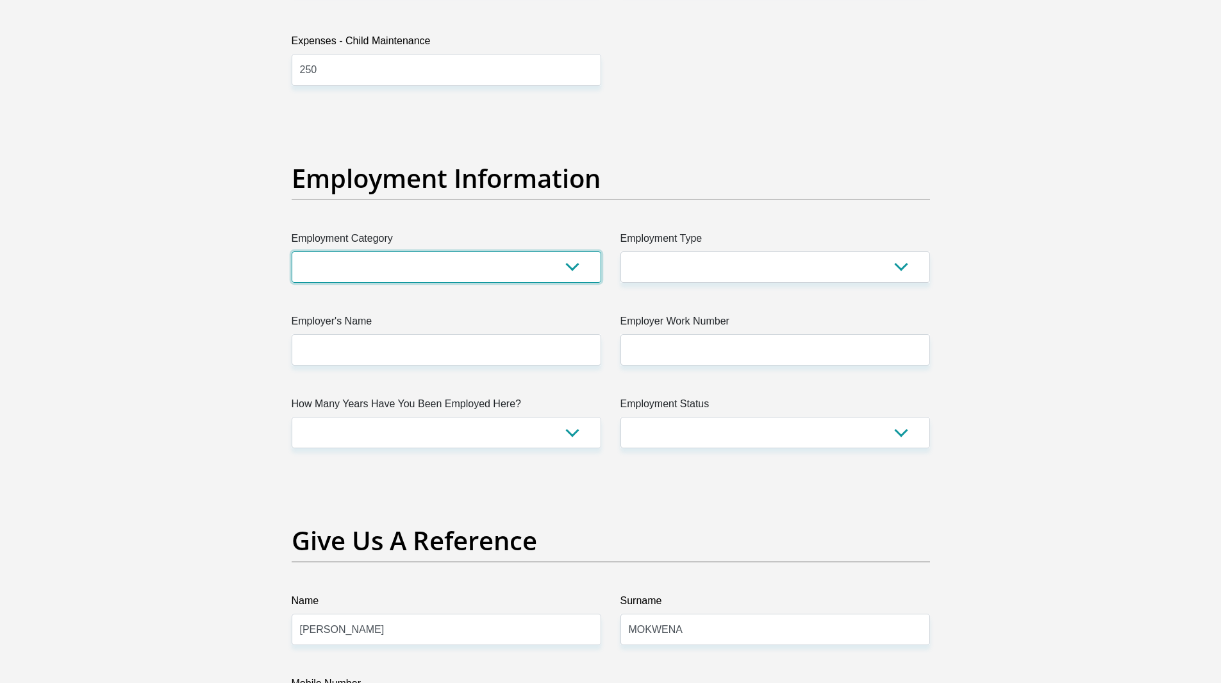
click at [538, 271] on select "AGRICULTURE ALCOHOL & TOBACCO CONSTRUCTION MATERIALS METALLURGY EQUIPMENT FOR R…" at bounding box center [447, 266] width 310 height 31
select select "17"
click at [292, 251] on select "AGRICULTURE ALCOHOL & TOBACCO CONSTRUCTION MATERIALS METALLURGY EQUIPMENT FOR R…" at bounding box center [447, 266] width 310 height 31
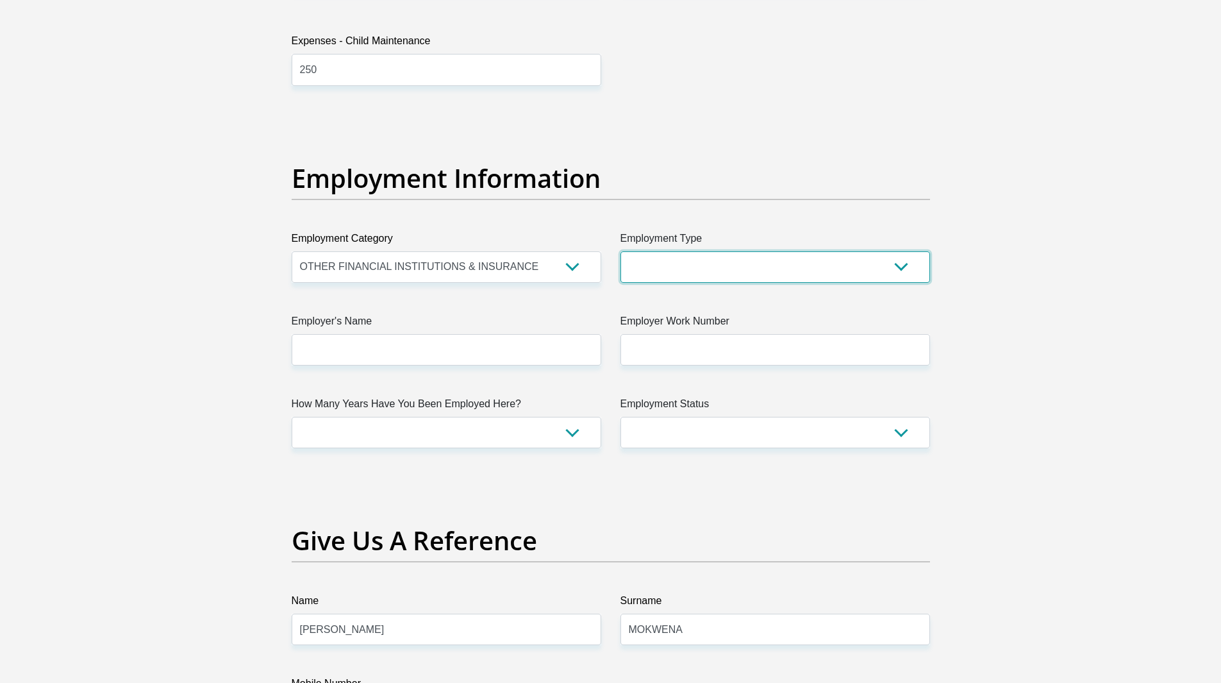
click at [690, 272] on select "College/Lecturer Craft Seller Creative Driver Executive Farmer Forces - Non Com…" at bounding box center [775, 266] width 310 height 31
select select "Licenced Professional"
click at [620, 251] on select "College/Lecturer Craft Seller Creative Driver Executive Farmer Forces - Non Com…" at bounding box center [775, 266] width 310 height 31
click at [698, 515] on div "Title Mr Ms Mrs Dr [PERSON_NAME] First Name FREDDYELLEOT Surname [PERSON_NAME] …" at bounding box center [611, 110] width 658 height 4171
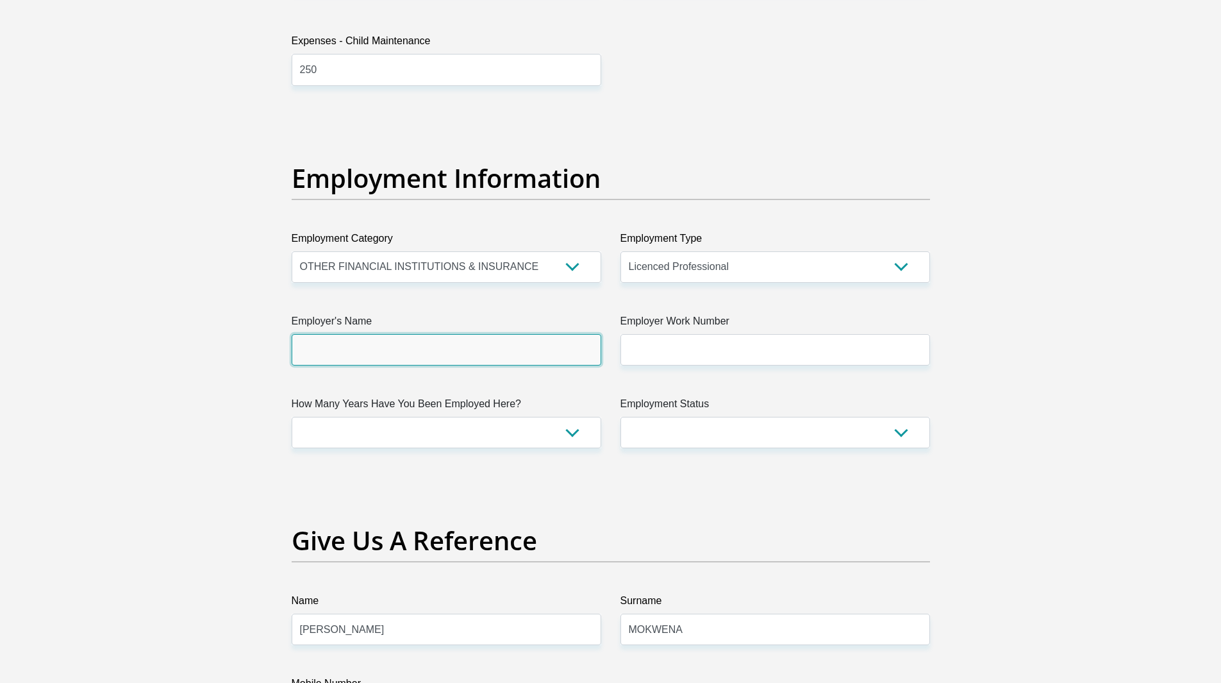
click at [467, 351] on input "Employer's Name" at bounding box center [447, 349] width 310 height 31
type input "PEUGROUP"
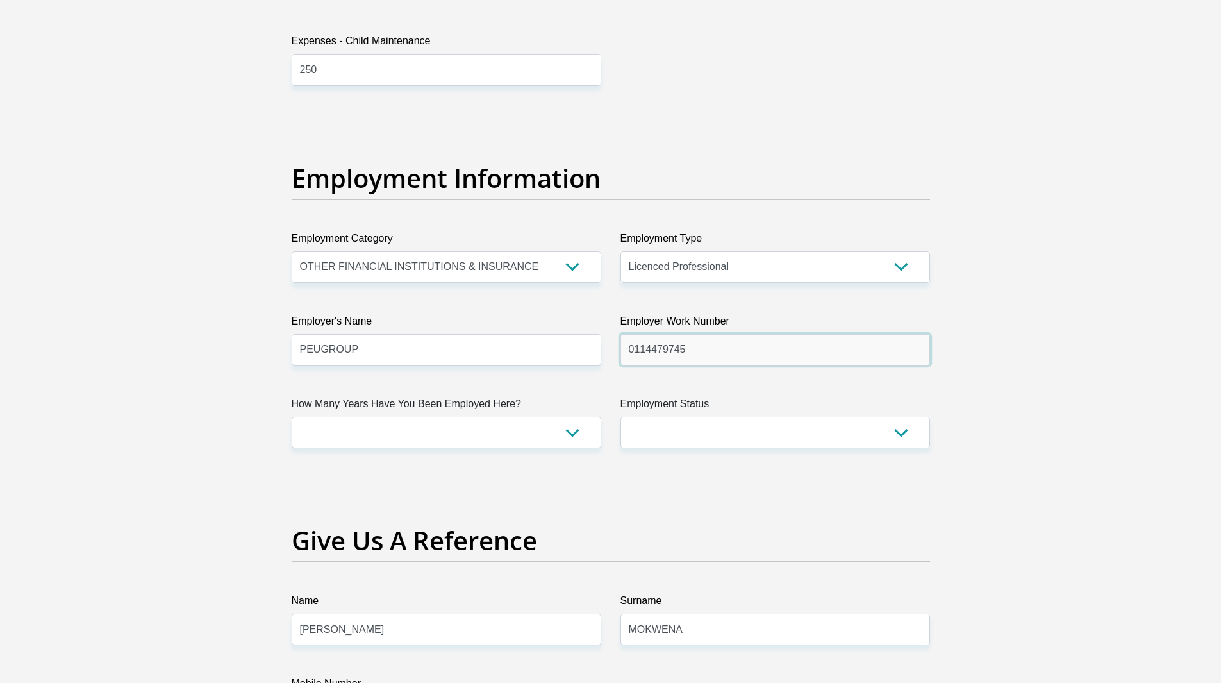
type input "0114479745"
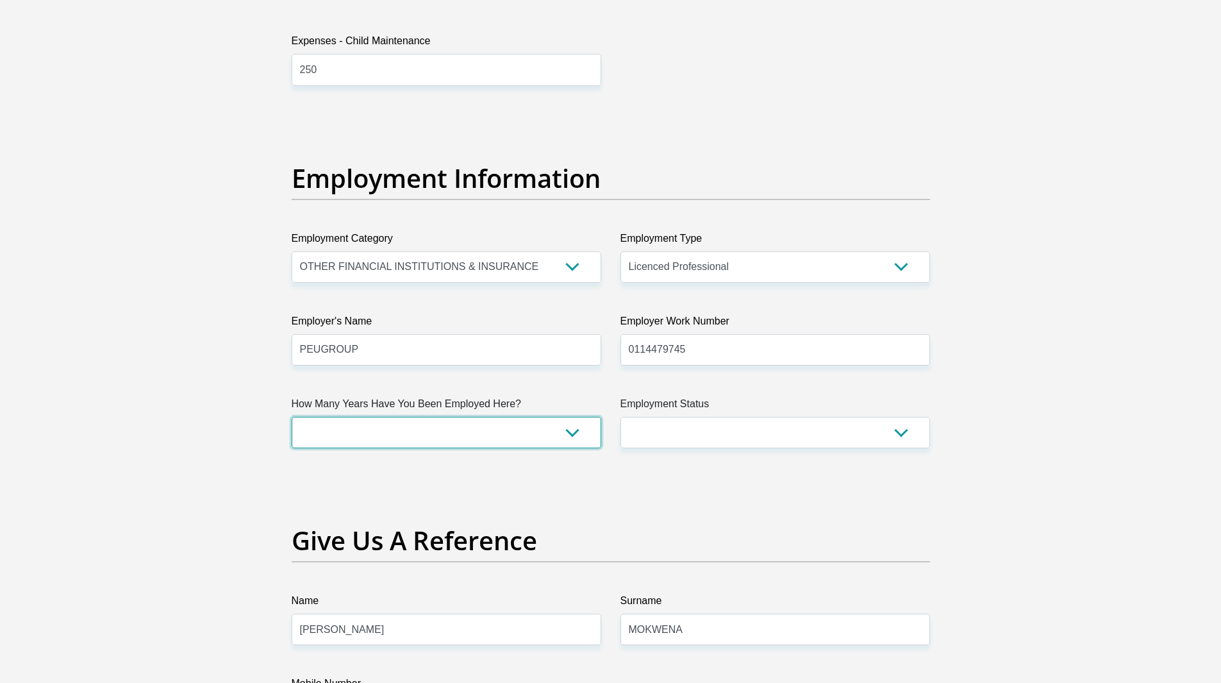
click at [514, 428] on select "less than 1 year 1-3 years 3-5 years 5+ years" at bounding box center [447, 432] width 310 height 31
select select "48"
click at [292, 417] on select "less than 1 year 1-3 years 3-5 years 5+ years" at bounding box center [447, 432] width 310 height 31
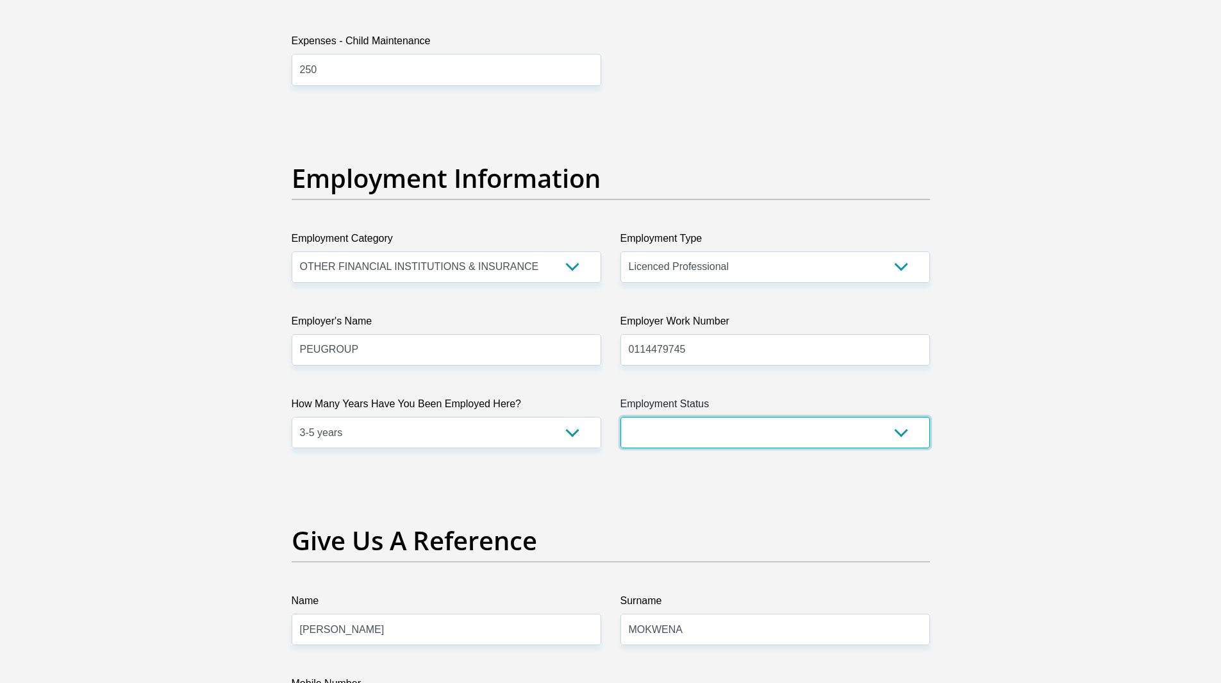
click at [705, 424] on select "Permanent/Full-time Part-time/Casual [DEMOGRAPHIC_DATA] Worker Self-Employed Ho…" at bounding box center [775, 432] width 310 height 31
select select "1"
click at [620, 417] on select "Permanent/Full-time Part-time/Casual [DEMOGRAPHIC_DATA] Worker Self-Employed Ho…" at bounding box center [775, 432] width 310 height 31
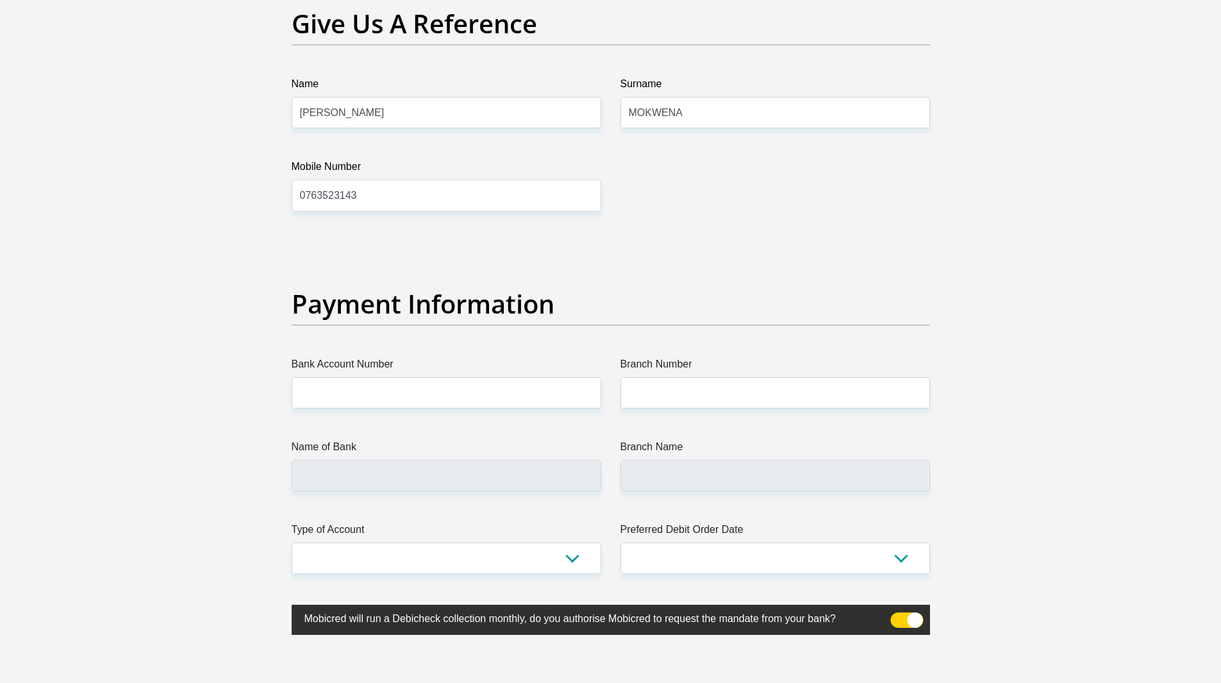
scroll to position [2753, 0]
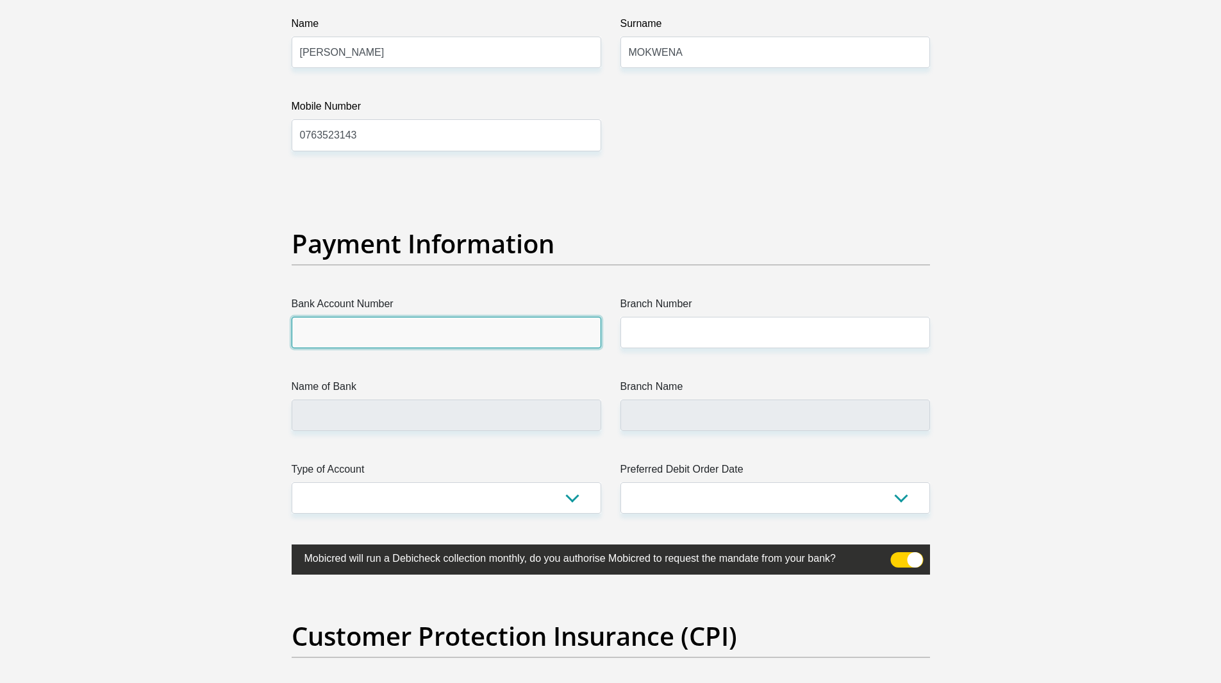
click at [456, 340] on input "Bank Account Number" at bounding box center [447, 332] width 310 height 31
type input "17166431708"
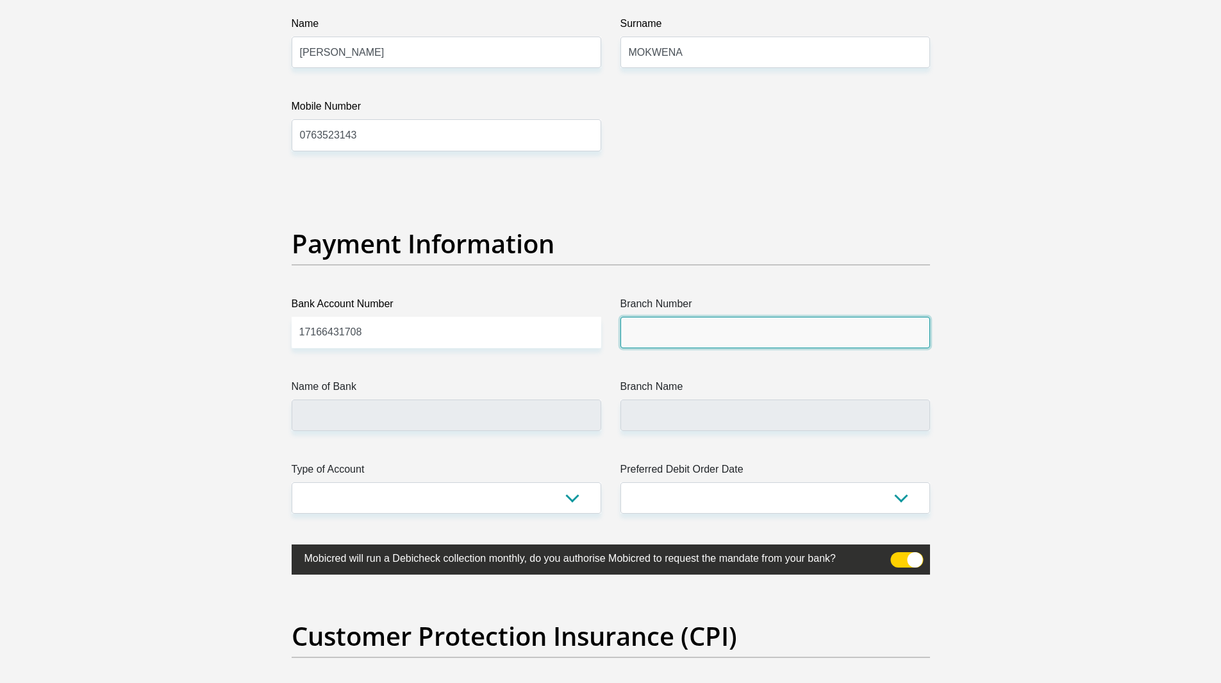
click at [717, 329] on input "Branch Number" at bounding box center [775, 332] width 310 height 31
type input "679000"
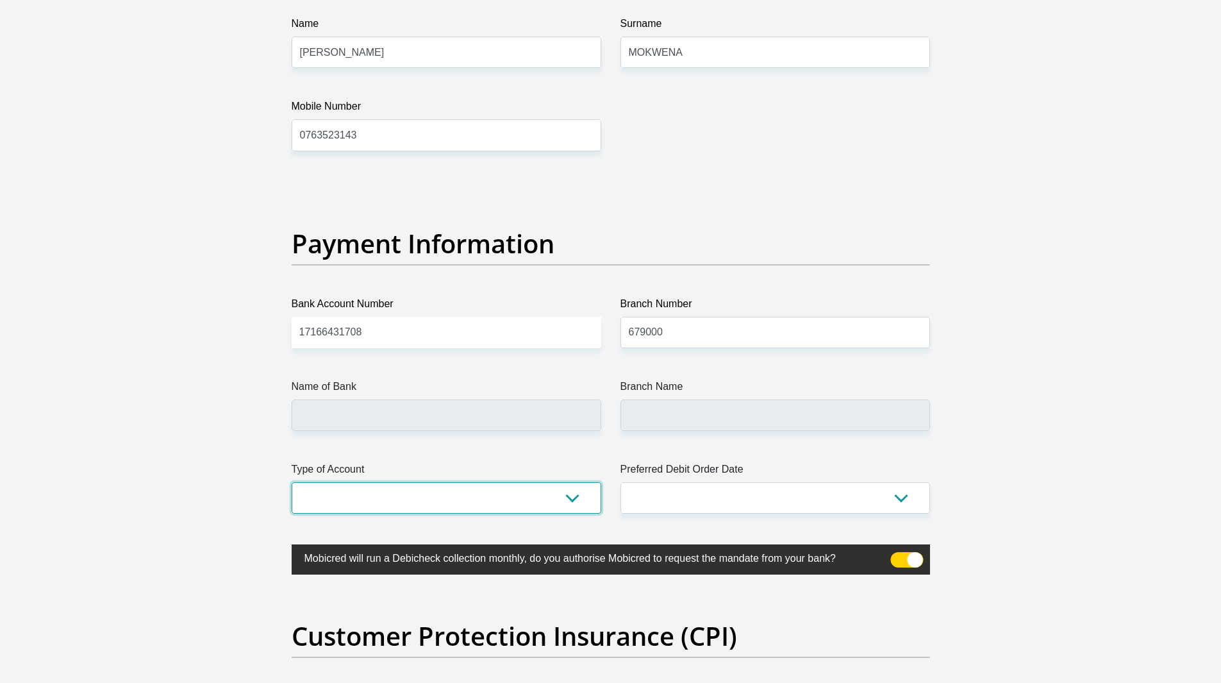
click at [542, 504] on select "Cheque Savings" at bounding box center [447, 497] width 310 height 31
select select "SAV"
click at [292, 482] on select "Cheque Savings" at bounding box center [447, 497] width 310 height 31
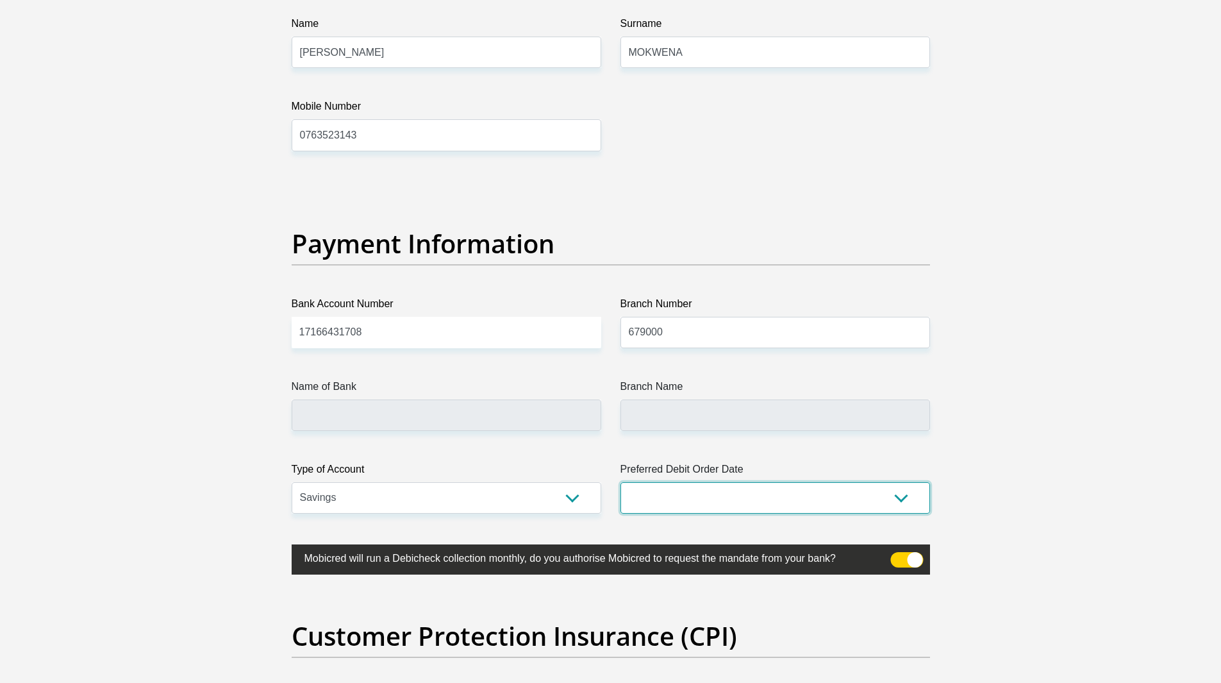
click at [653, 487] on select "1st 2nd 3rd 4th 5th 7th 18th 19th 20th 21st 22nd 23rd 24th 25th 26th 27th 28th …" at bounding box center [775, 497] width 310 height 31
type input "DISCOVERY BANK LTD"
type input "DISCOVERY UNIVERSAL BRANCH"
select select "25"
click at [620, 482] on select "1st 2nd 3rd 4th 5th 7th 18th 19th 20th 21st 22nd 23rd 24th 25th 26th 27th 28th …" at bounding box center [775, 497] width 310 height 31
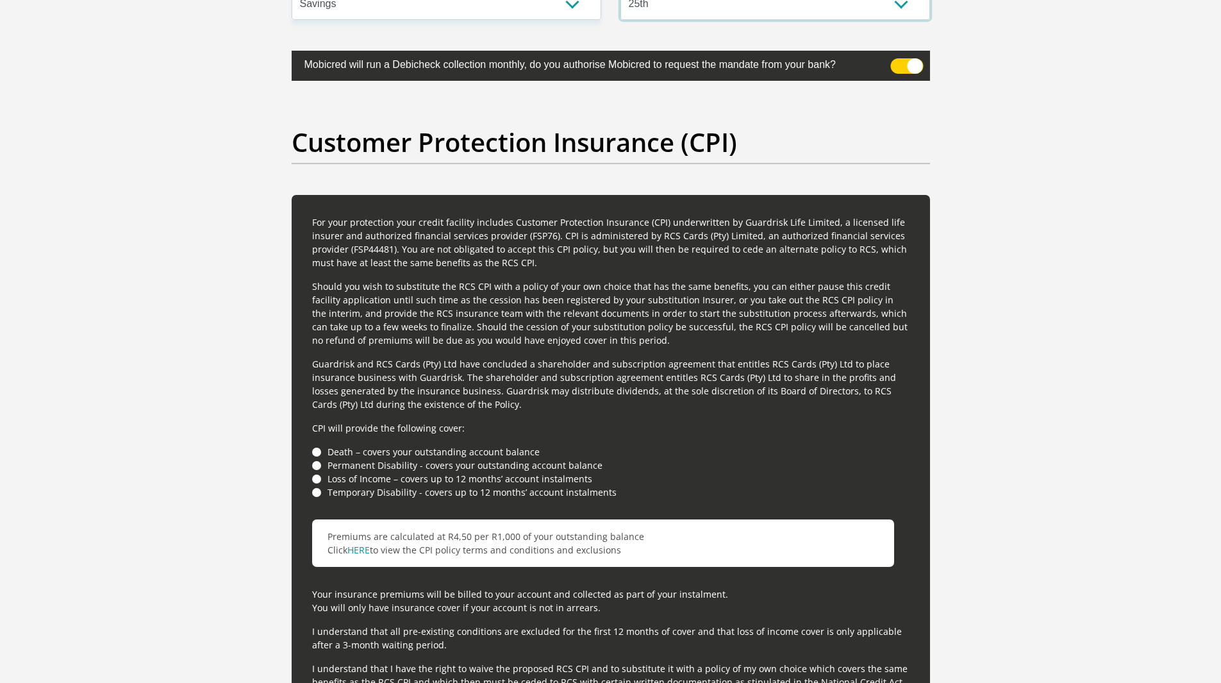
scroll to position [3318, 0]
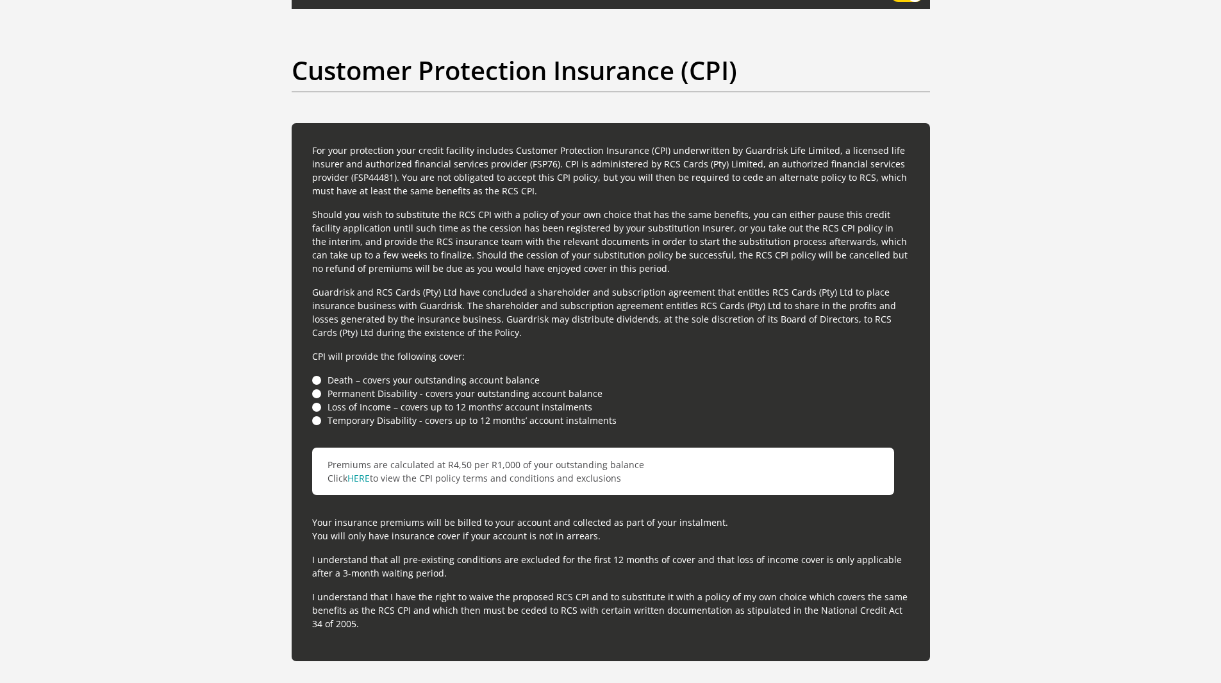
click at [313, 406] on li "Loss of Income – covers up to 12 months’ account instalments" at bounding box center [610, 406] width 597 height 13
click at [319, 405] on li "Loss of Income – covers up to 12 months’ account instalments" at bounding box center [610, 406] width 597 height 13
click at [317, 418] on li "Temporary Disability - covers up to 12 months’ account instalments" at bounding box center [610, 419] width 597 height 13
click at [314, 410] on li "Loss of Income – covers up to 12 months’ account instalments" at bounding box center [610, 406] width 597 height 13
click at [315, 409] on li "Loss of Income – covers up to 12 months’ account instalments" at bounding box center [610, 406] width 597 height 13
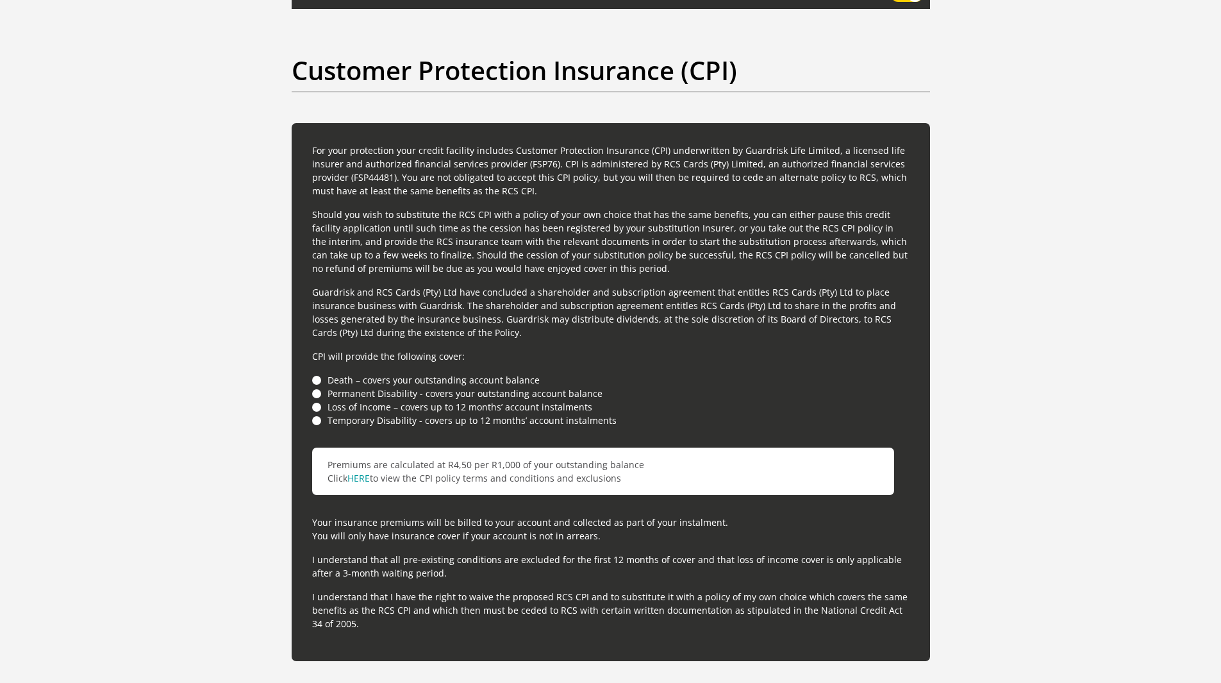
click at [320, 417] on li "Temporary Disability - covers up to 12 months’ account instalments" at bounding box center [610, 419] width 597 height 13
drag, startPoint x: 317, startPoint y: 424, endPoint x: 318, endPoint y: 418, distance: 6.4
click at [317, 421] on li "Temporary Disability - covers up to 12 months’ account instalments" at bounding box center [610, 419] width 597 height 13
click at [321, 378] on li "Death – covers your outstanding account balance" at bounding box center [610, 379] width 597 height 13
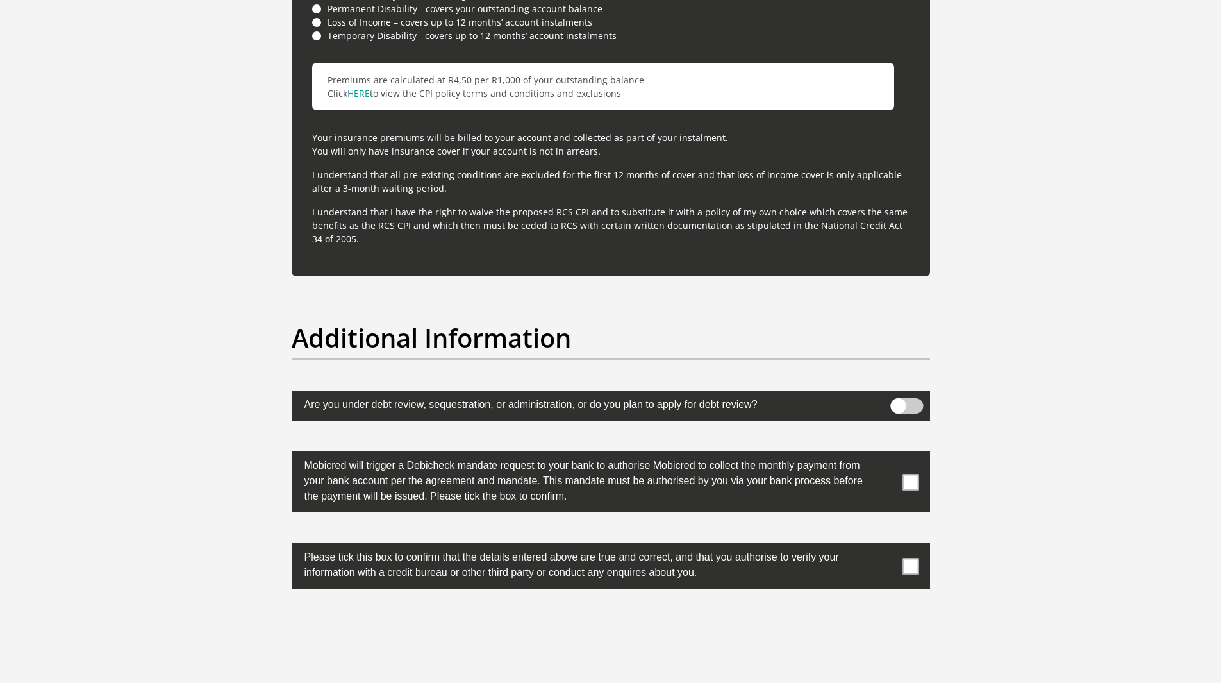
scroll to position [3767, 0]
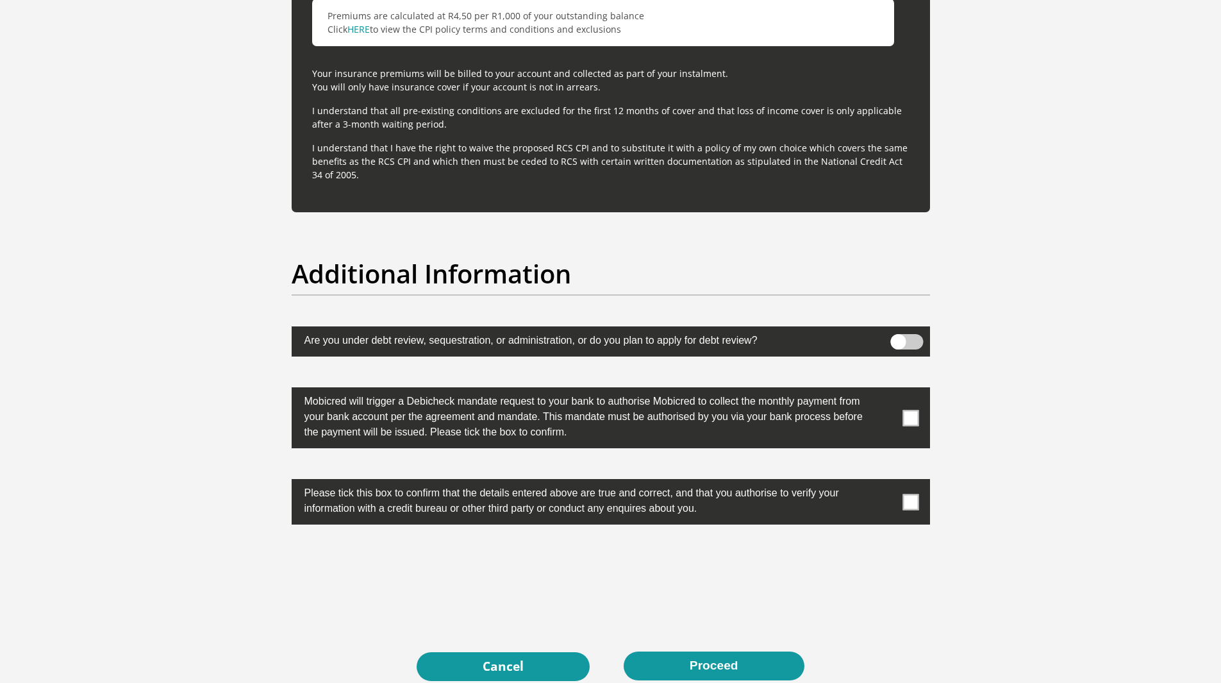
click at [919, 345] on span at bounding box center [906, 341] width 33 height 15
click at [898, 337] on input "checkbox" at bounding box center [898, 337] width 0 height 0
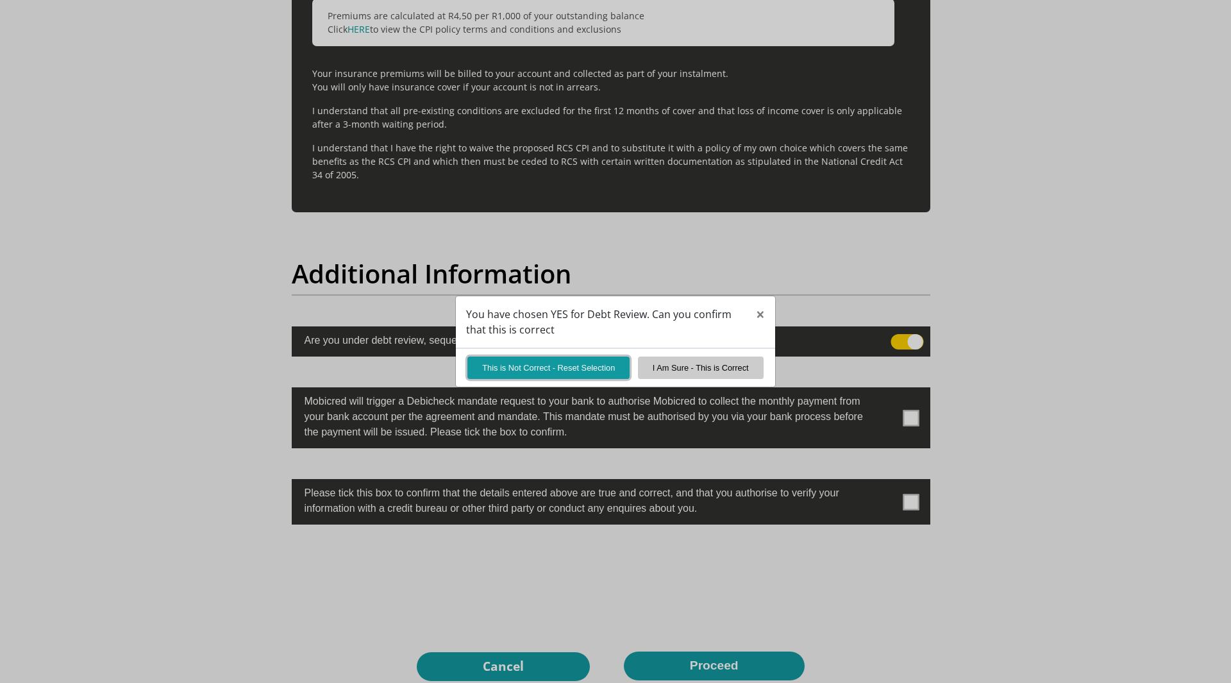
click at [592, 370] on button "This is Not Correct - Reset Selection" at bounding box center [548, 367] width 162 height 22
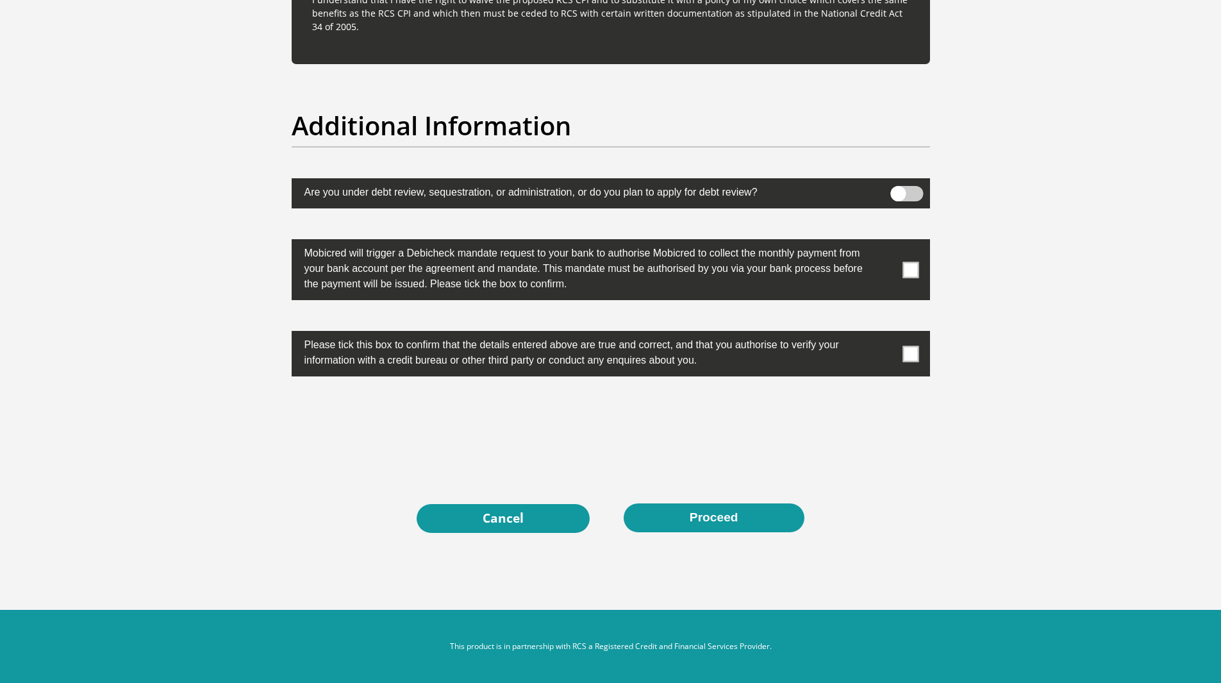
scroll to position [3916, 0]
click at [907, 267] on span at bounding box center [911, 270] width 16 height 16
click at [885, 242] on input "checkbox" at bounding box center [885, 242] width 0 height 0
click at [907, 354] on span at bounding box center [911, 353] width 16 height 16
click at [885, 334] on input "checkbox" at bounding box center [885, 334] width 0 height 0
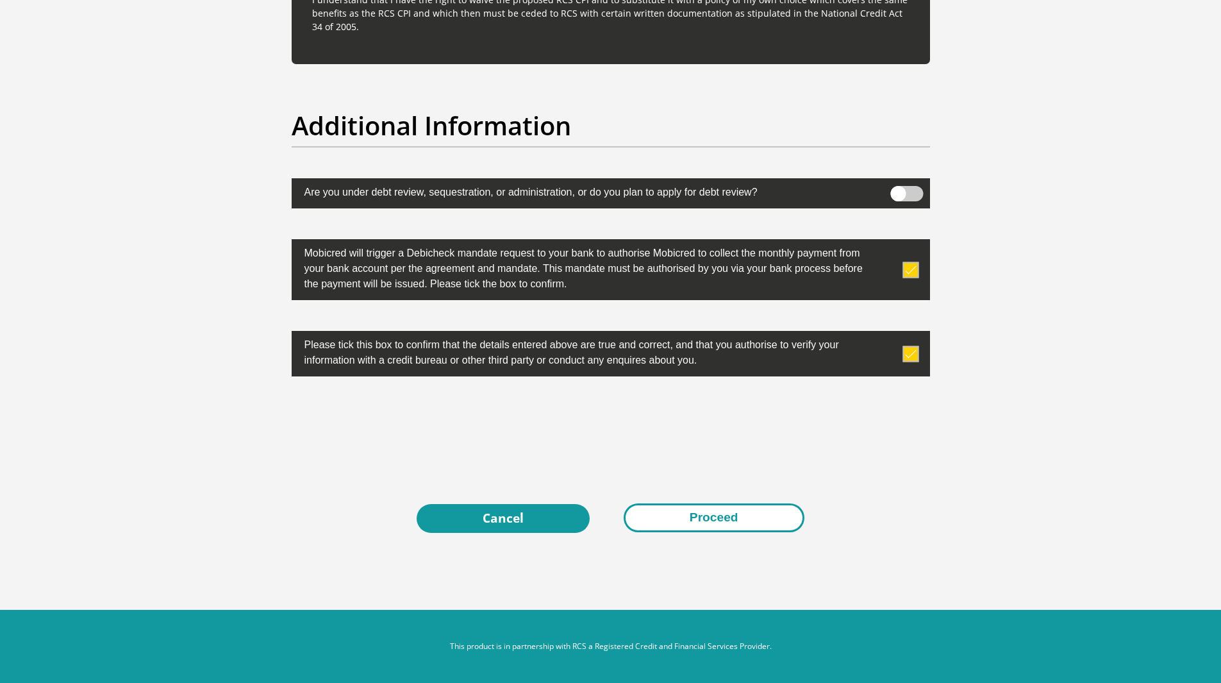
click at [692, 514] on button "Proceed" at bounding box center [714, 517] width 181 height 29
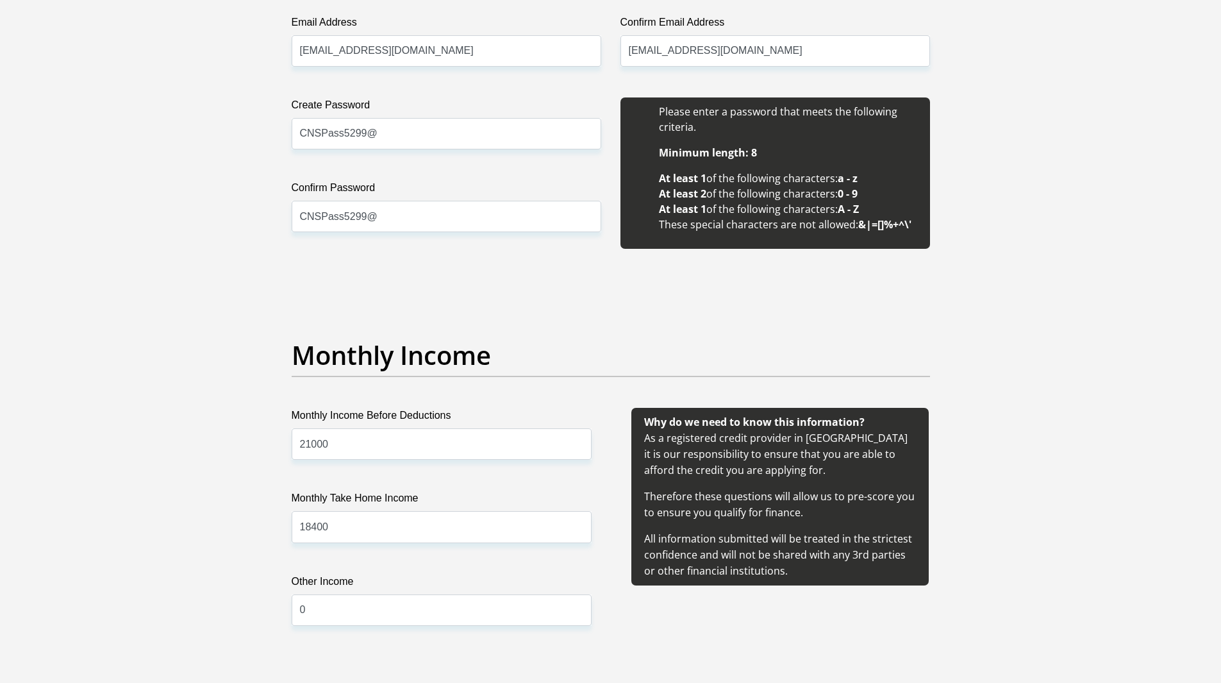
scroll to position [968, 0]
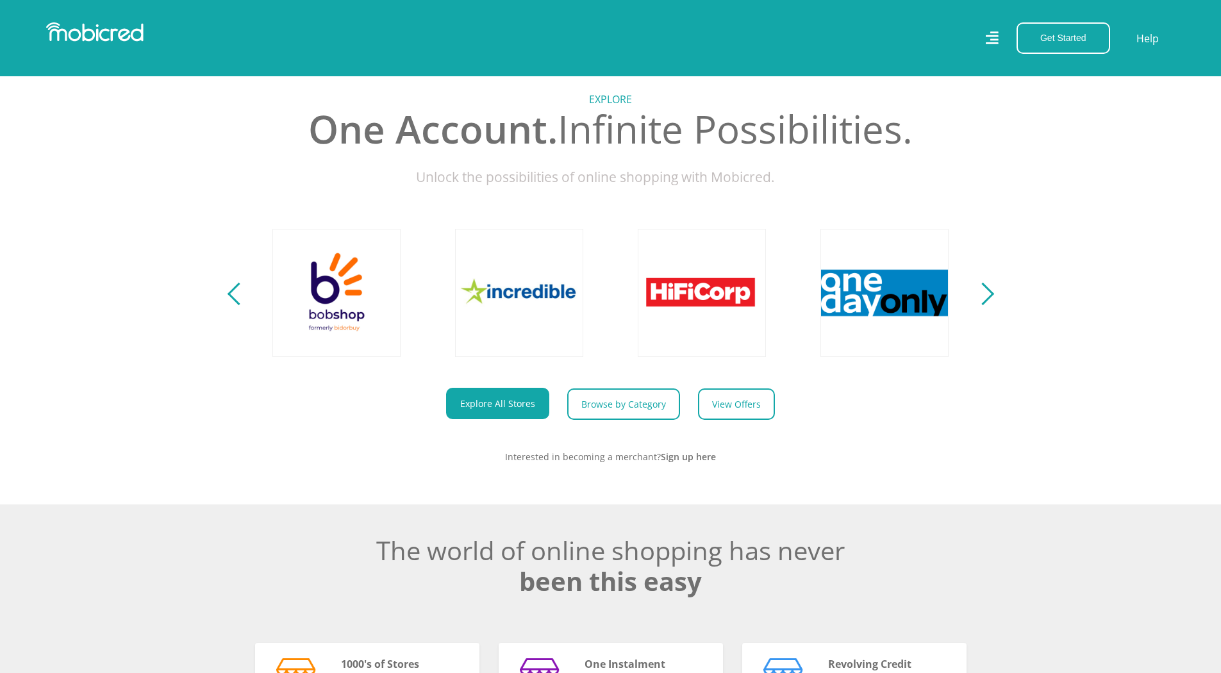
scroll to position [0, 2192]
